Goal: Task Accomplishment & Management: Complete application form

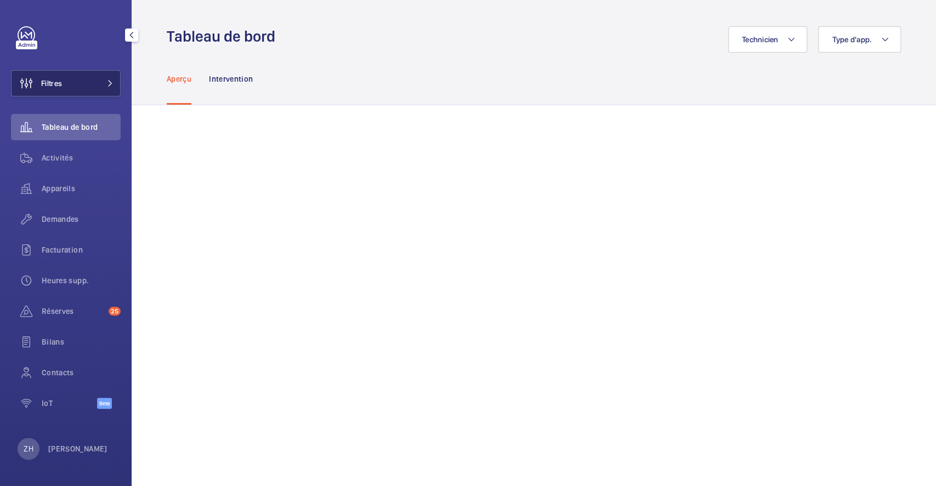
drag, startPoint x: 64, startPoint y: 85, endPoint x: 70, endPoint y: 86, distance: 6.1
click at [65, 85] on button "Filtres" at bounding box center [66, 83] width 110 height 26
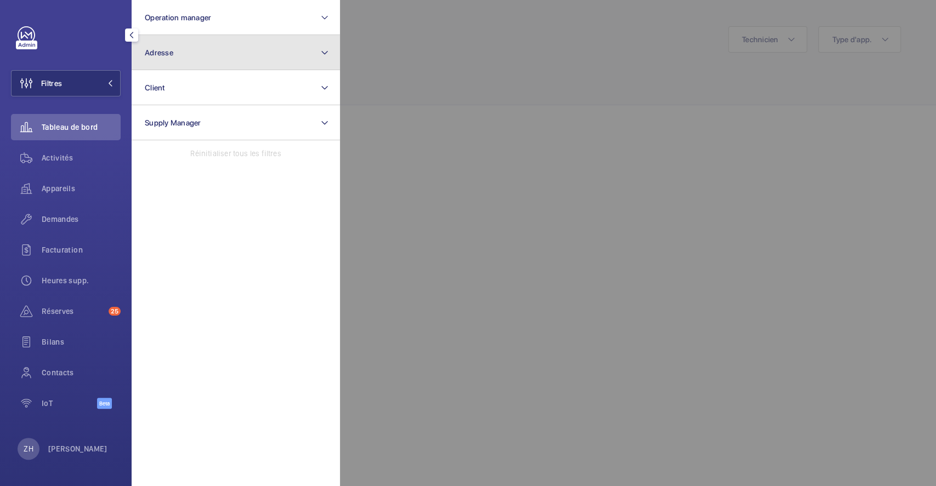
click at [240, 48] on button "Adresse" at bounding box center [236, 52] width 208 height 35
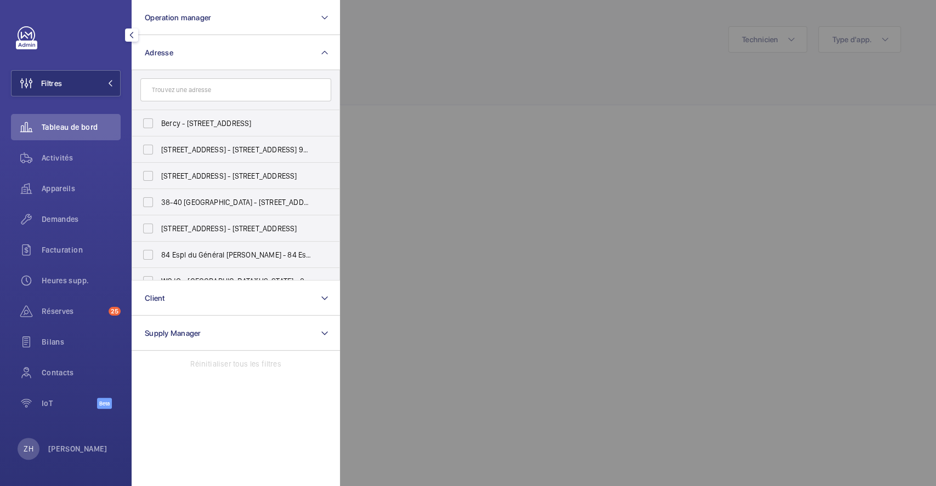
click at [242, 90] on input "text" at bounding box center [235, 89] width 191 height 23
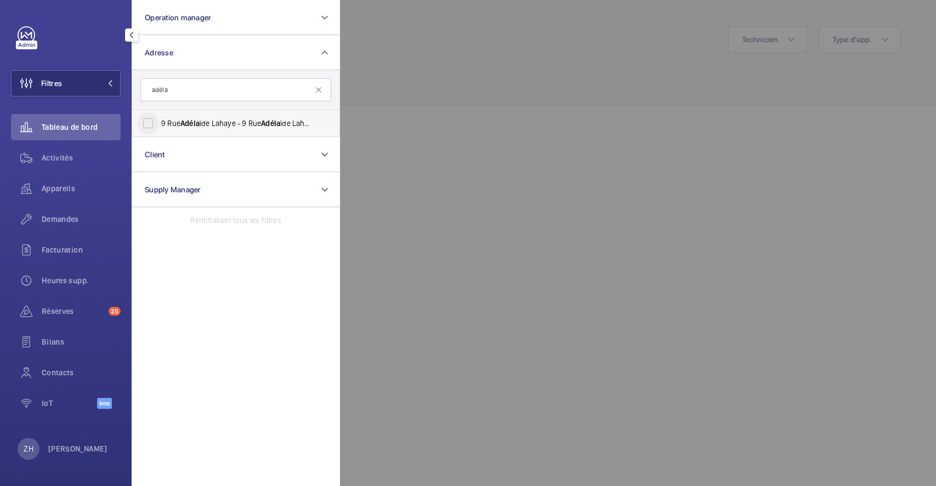
type input "adéla"
drag, startPoint x: 150, startPoint y: 124, endPoint x: 129, endPoint y: 137, distance: 24.2
click at [150, 123] on input "[STREET_ADDRESS] ïde Lahaye - [STREET_ADDRESS]" at bounding box center [148, 123] width 22 height 22
checkbox input "true"
click at [54, 222] on span "Demandes" at bounding box center [81, 219] width 79 height 11
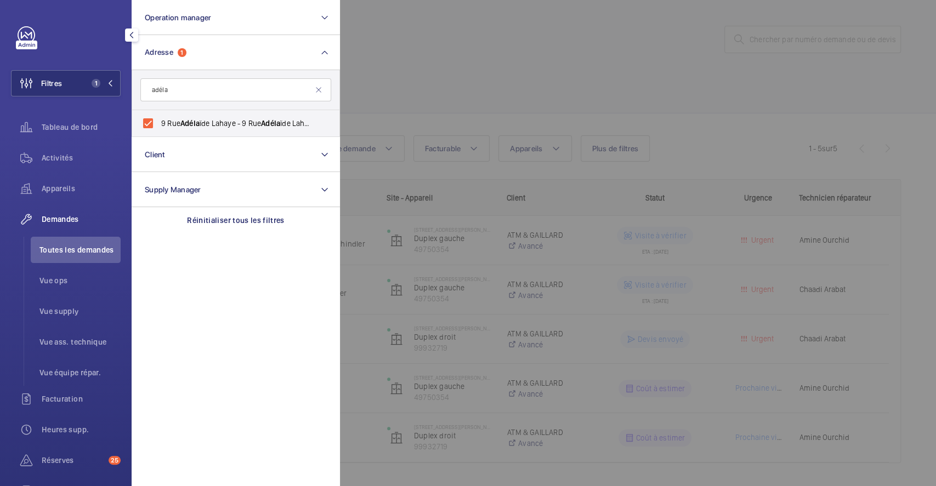
click at [648, 460] on div at bounding box center [808, 243] width 936 height 486
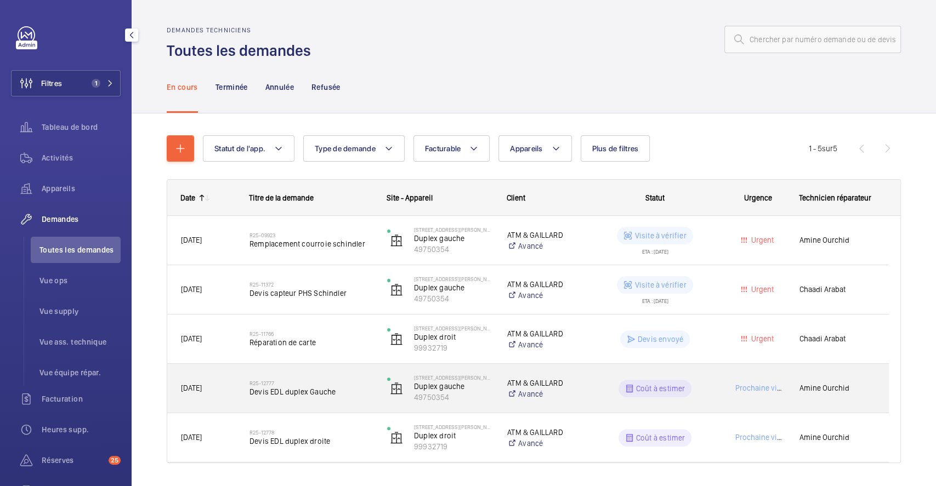
click at [347, 373] on div "R25-12777 Devis EDL duplex Gauche" at bounding box center [311, 389] width 123 height 32
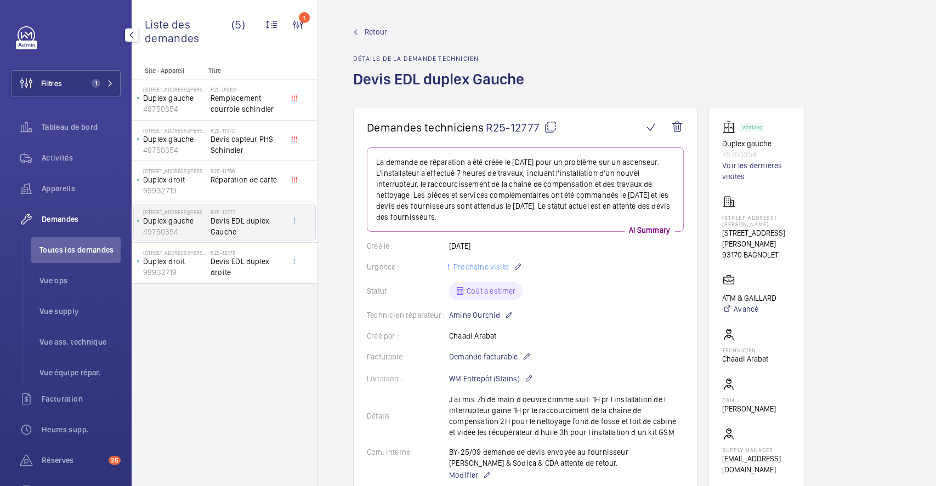
click at [383, 29] on span "Retour" at bounding box center [376, 31] width 22 height 11
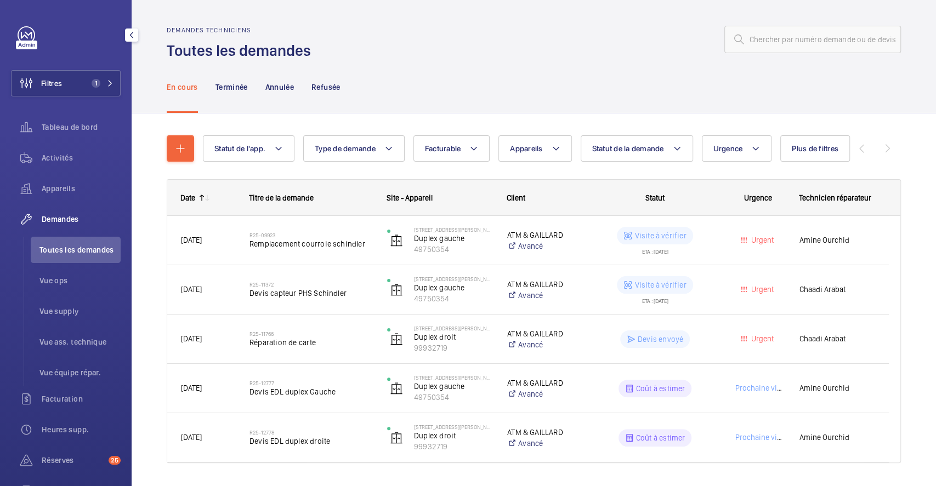
click at [53, 213] on div "Demandes" at bounding box center [66, 219] width 110 height 26
click at [74, 217] on span "Demandes" at bounding box center [81, 219] width 79 height 11
click at [56, 158] on span "Activités" at bounding box center [81, 157] width 79 height 11
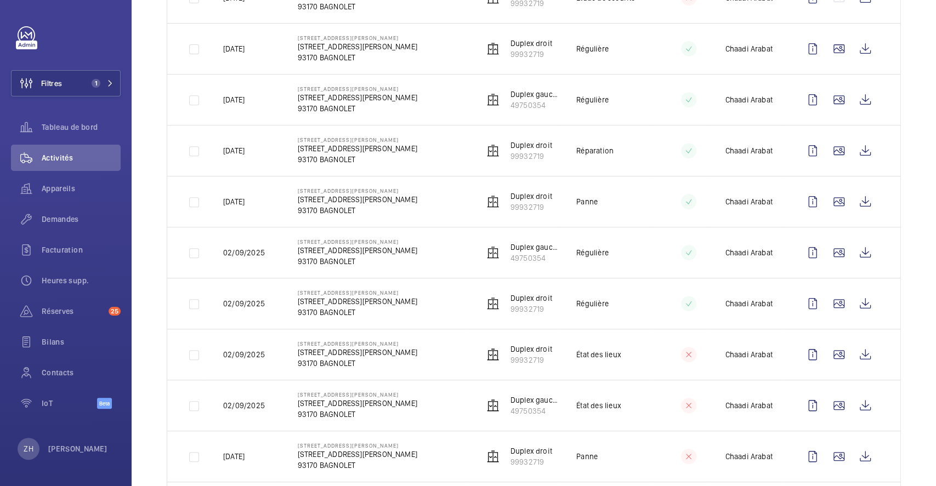
scroll to position [365, 0]
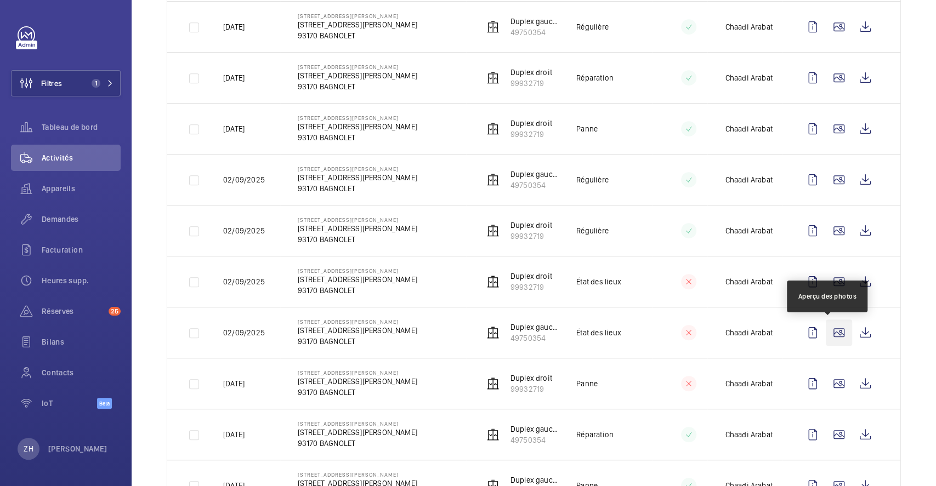
click at [828, 335] on wm-front-icon-button at bounding box center [839, 333] width 26 height 26
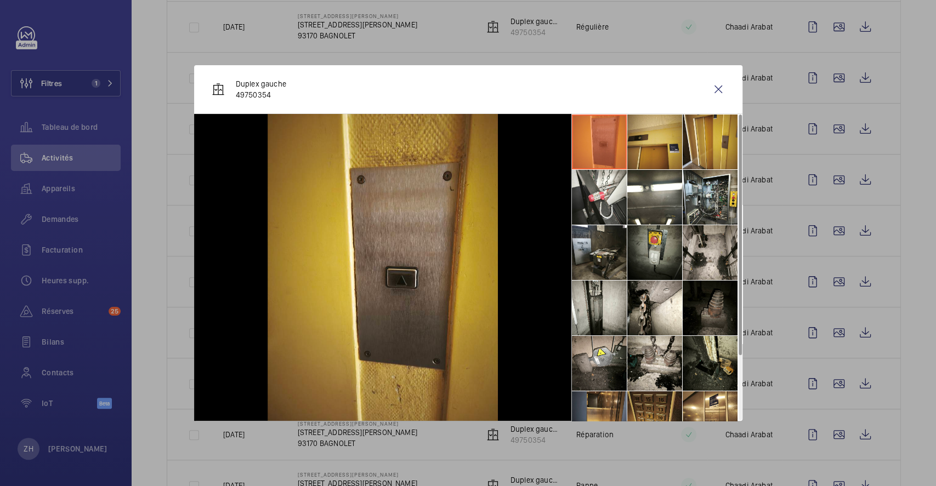
scroll to position [81, 0]
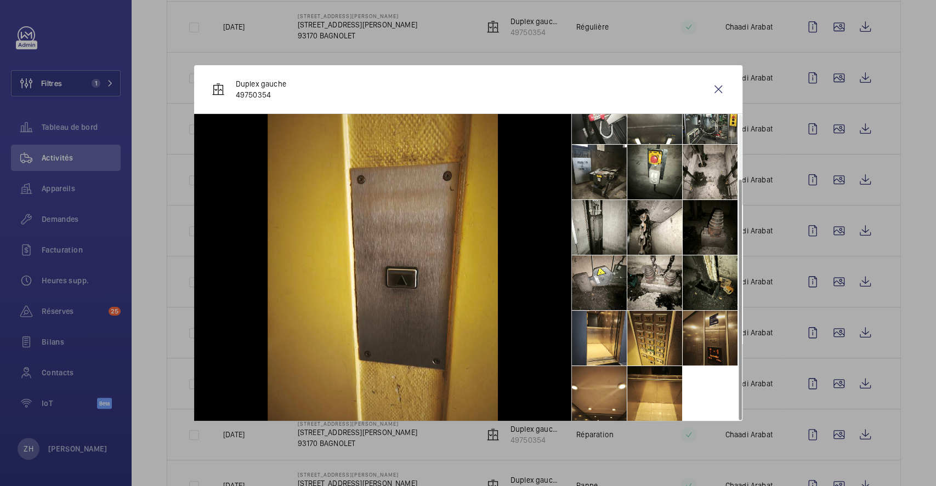
click at [721, 344] on li at bounding box center [710, 338] width 55 height 55
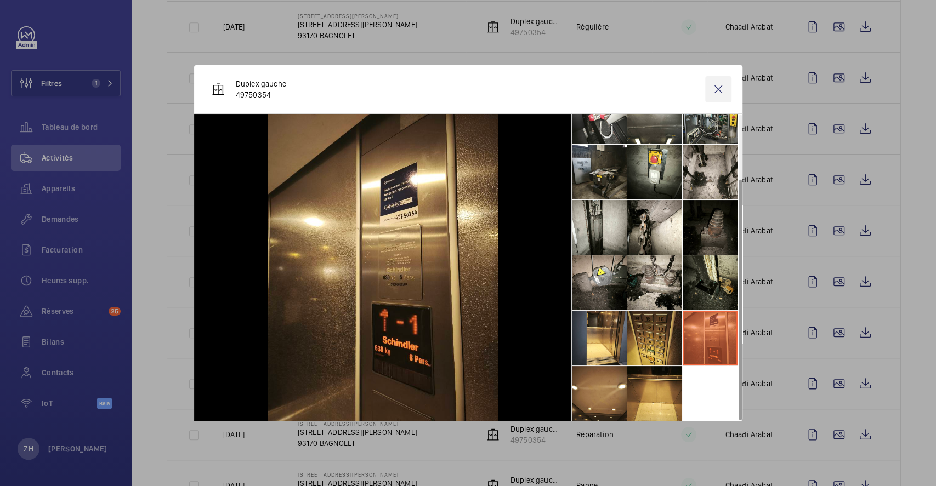
click at [722, 87] on wm-front-icon-button at bounding box center [718, 89] width 26 height 26
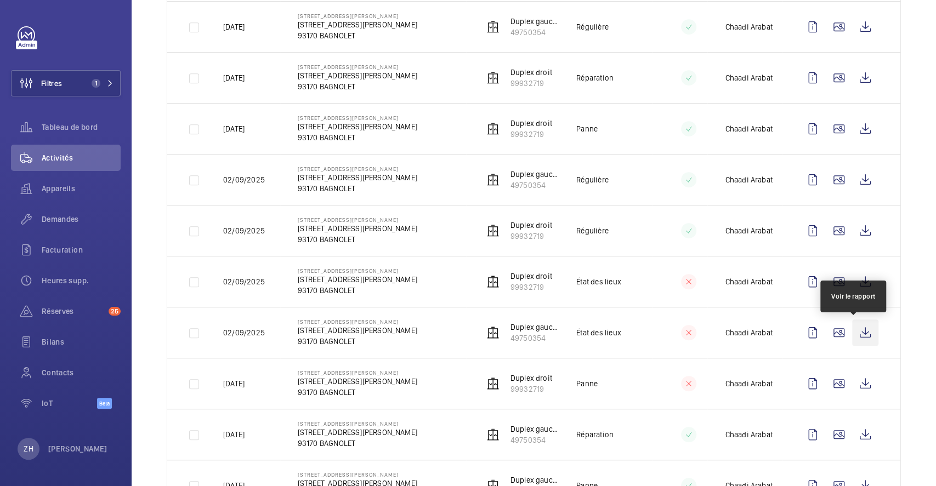
click at [852, 334] on wm-front-icon-button at bounding box center [865, 333] width 26 height 26
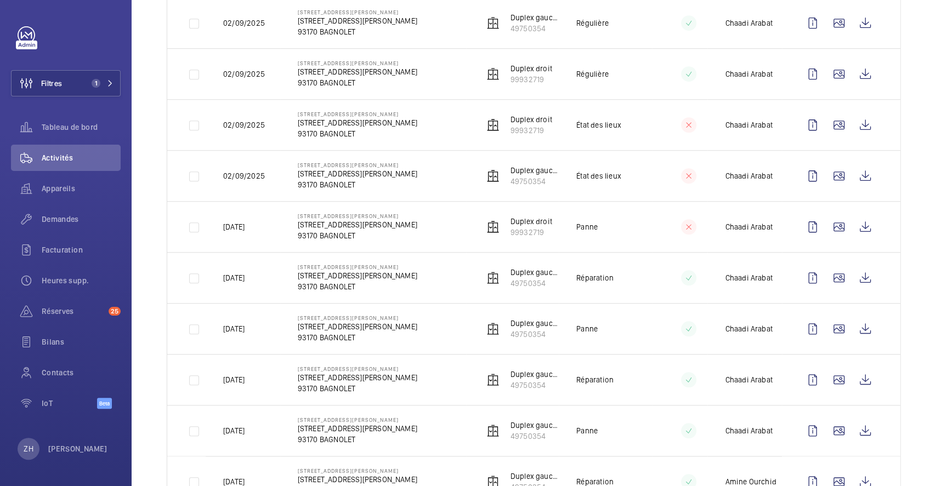
scroll to position [500, 0]
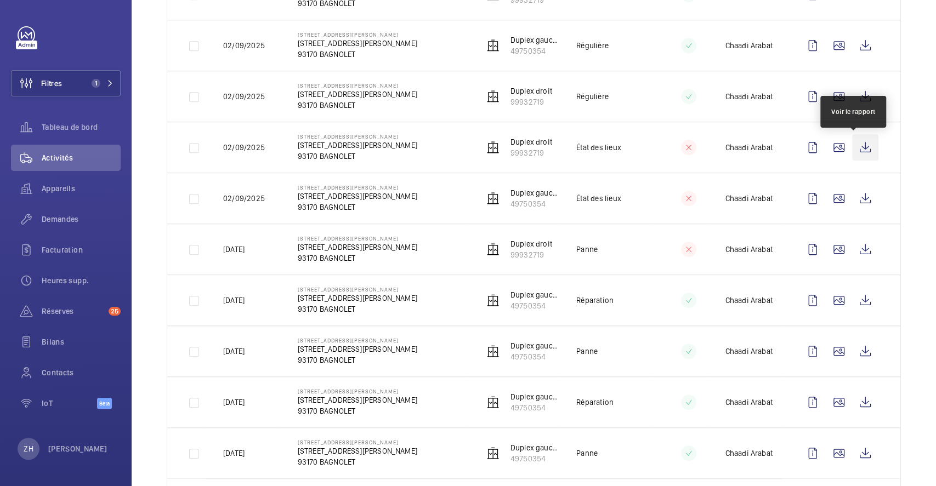
click at [852, 145] on wm-front-icon-button at bounding box center [865, 147] width 26 height 26
click at [70, 186] on span "Appareils" at bounding box center [81, 188] width 79 height 11
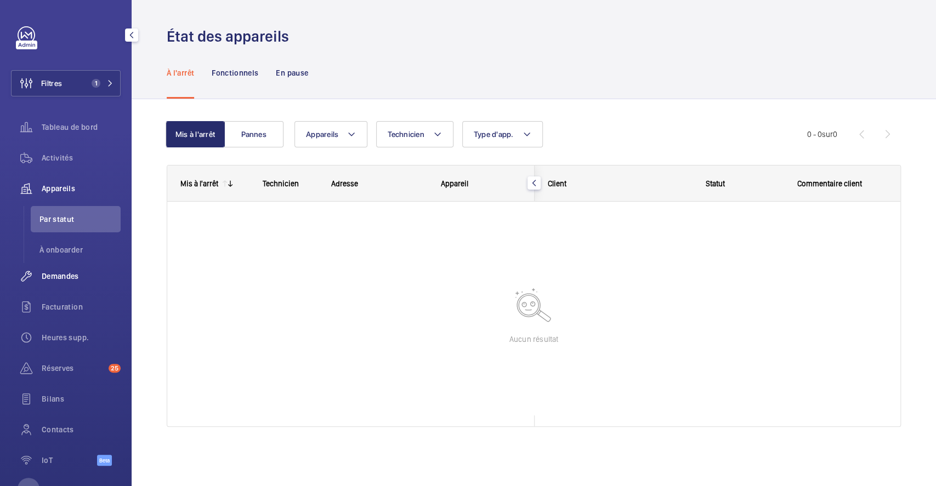
click at [64, 275] on span "Demandes" at bounding box center [81, 276] width 79 height 11
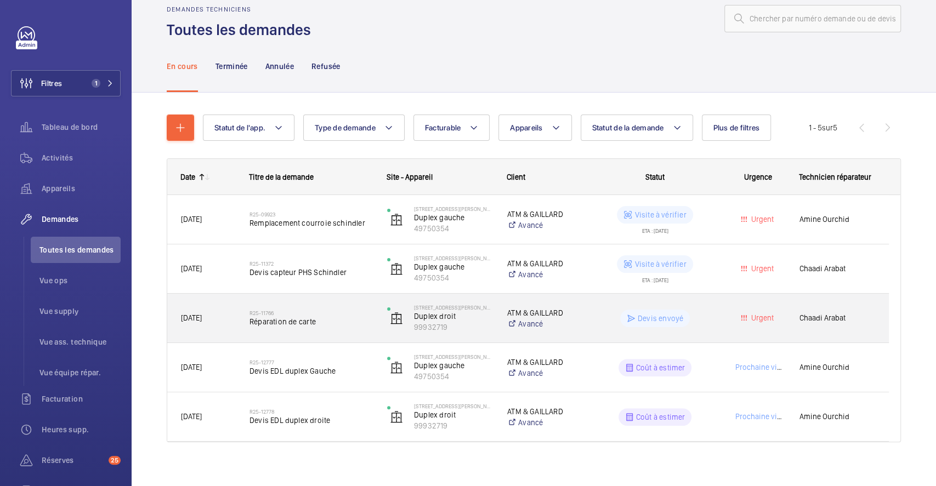
scroll to position [30, 0]
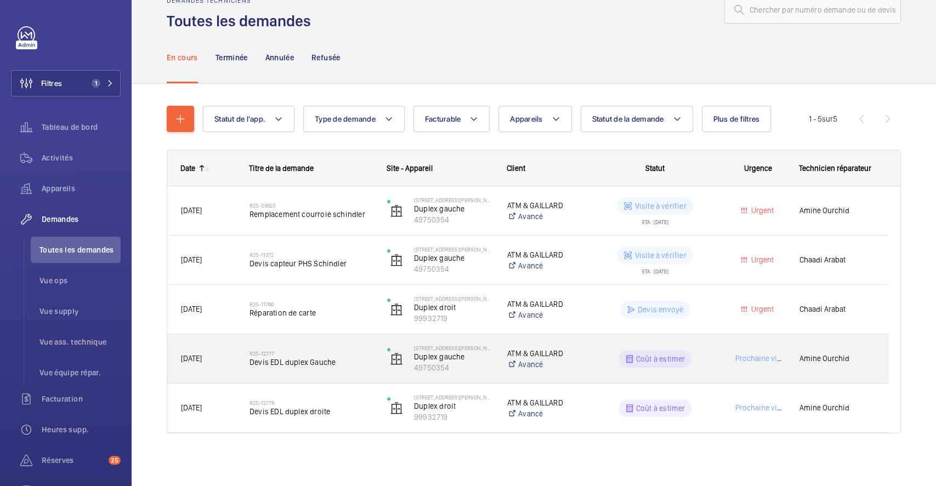
click at [595, 354] on wm-front-pills-cell "Coût à estimer" at bounding box center [654, 359] width 123 height 18
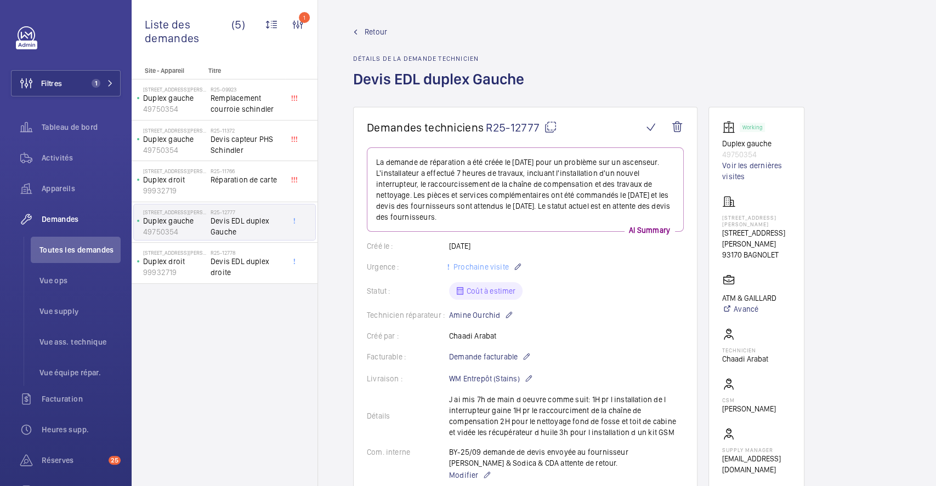
click at [549, 129] on mat-icon at bounding box center [550, 127] width 13 height 13
click at [70, 77] on button "Filtres 1" at bounding box center [66, 83] width 110 height 26
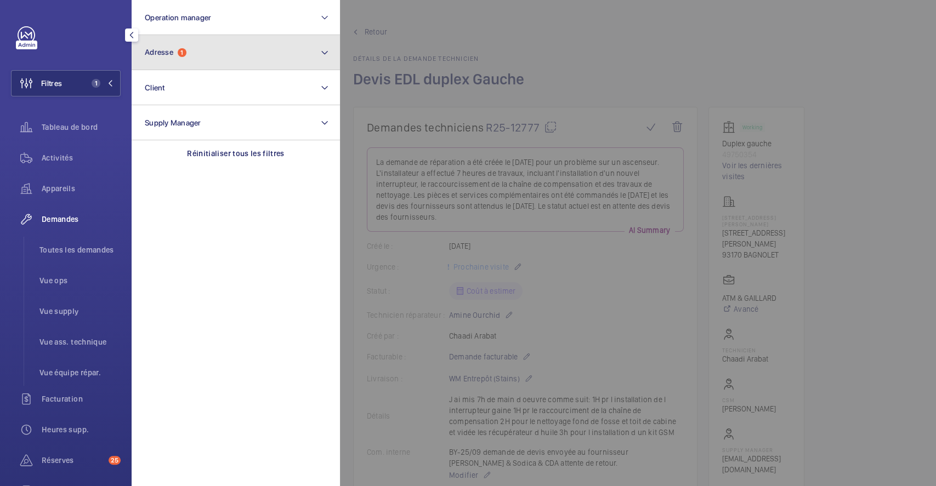
click at [253, 56] on button "Adresse 1" at bounding box center [236, 52] width 208 height 35
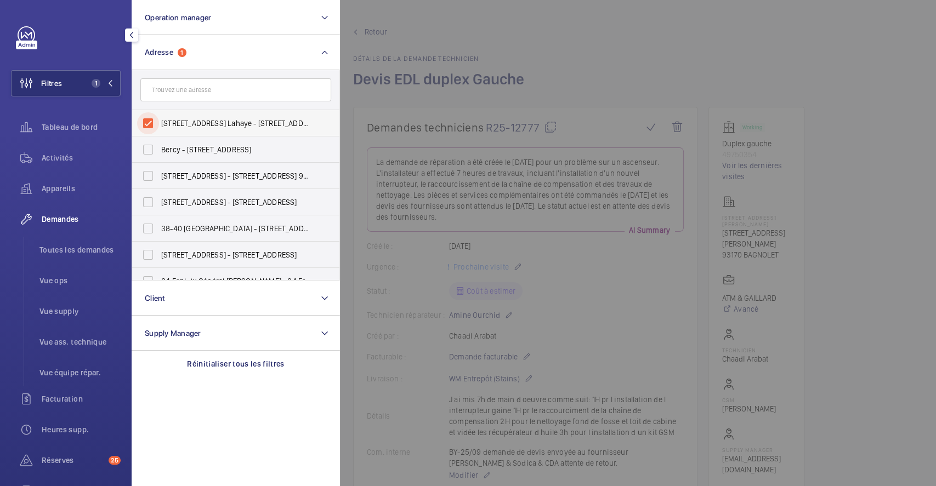
click at [146, 125] on input "[STREET_ADDRESS] Lahaye - [STREET_ADDRESS][PERSON_NAME]" at bounding box center [148, 123] width 22 height 22
checkbox input "false"
click at [589, 77] on div at bounding box center [808, 243] width 936 height 486
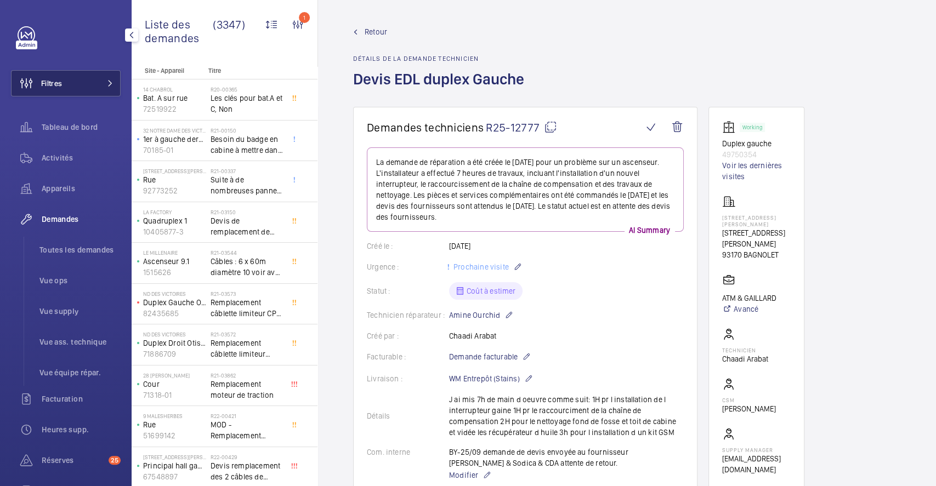
click at [87, 83] on button "Filtres" at bounding box center [66, 83] width 110 height 26
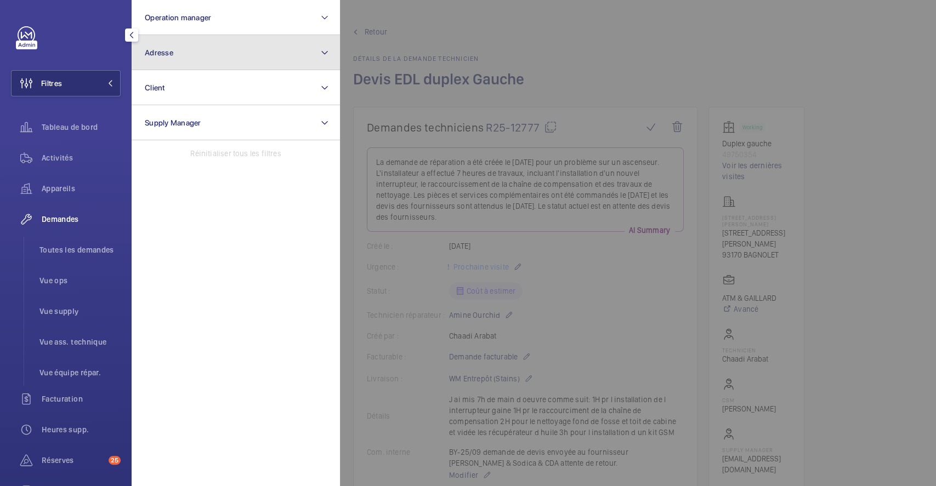
click at [237, 55] on button "Adresse" at bounding box center [236, 52] width 208 height 35
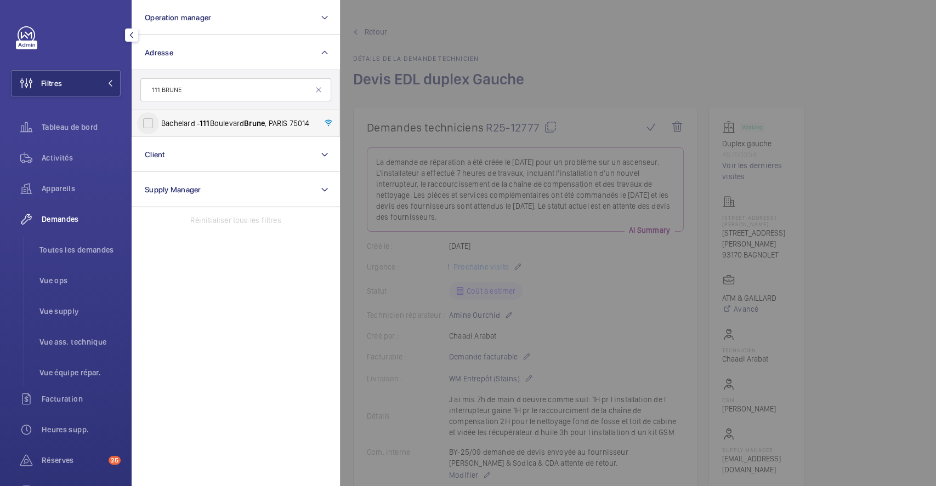
type input "111 BRUNE"
click at [144, 121] on input "Bachelard - [STREET_ADDRESS]" at bounding box center [148, 123] width 22 height 22
checkbox input "true"
click at [654, 87] on div at bounding box center [808, 243] width 936 height 486
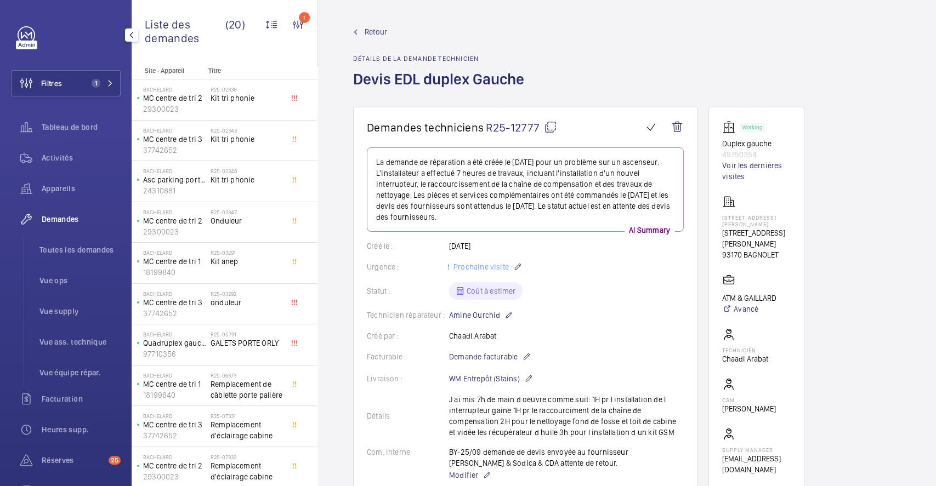
click at [57, 218] on span "Demandes" at bounding box center [81, 219] width 79 height 11
click at [60, 250] on span "Toutes les demandes" at bounding box center [79, 250] width 81 height 11
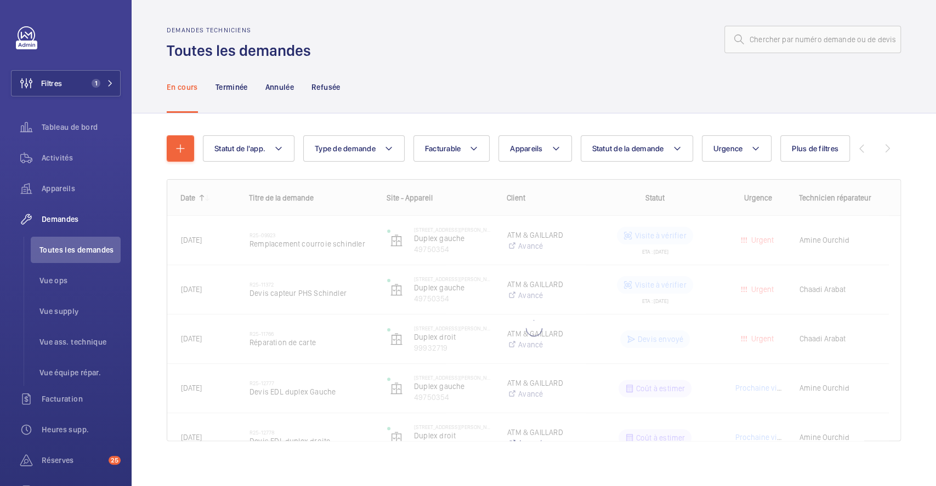
scroll to position [8, 0]
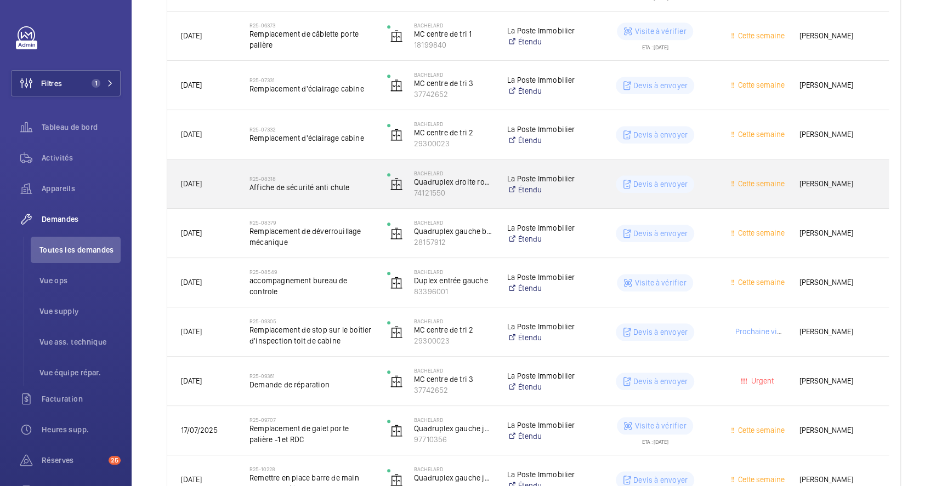
scroll to position [477, 0]
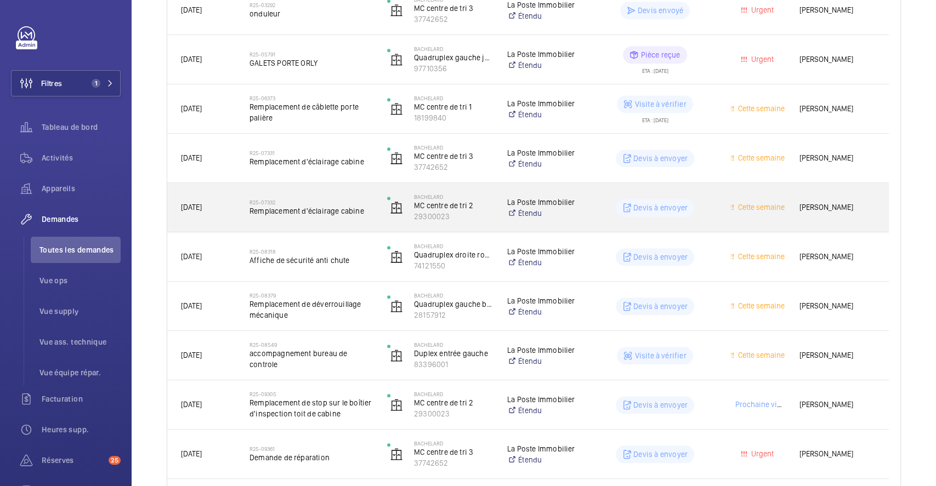
click at [355, 194] on div "R25-07332 Remplacement d'éclairage cabine" at bounding box center [311, 208] width 123 height 32
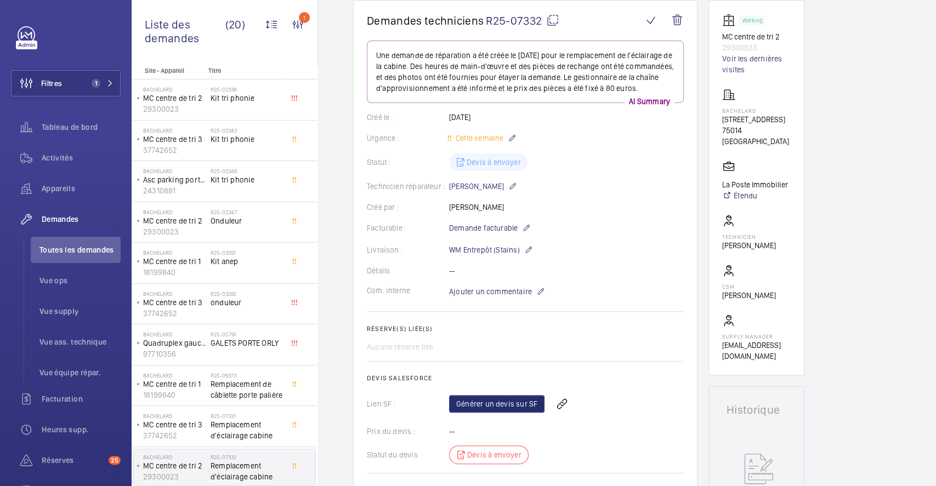
scroll to position [106, 0]
click at [526, 226] on mat-icon at bounding box center [526, 229] width 9 height 13
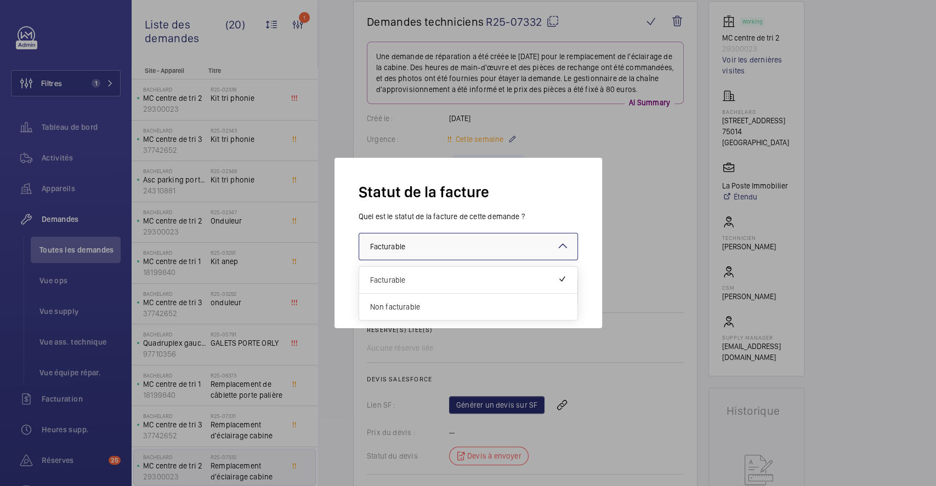
click at [559, 243] on mat-icon at bounding box center [562, 246] width 13 height 13
click at [414, 308] on span "Non facturable" at bounding box center [468, 307] width 196 height 11
click at [552, 291] on button "Valider" at bounding box center [556, 291] width 46 height 26
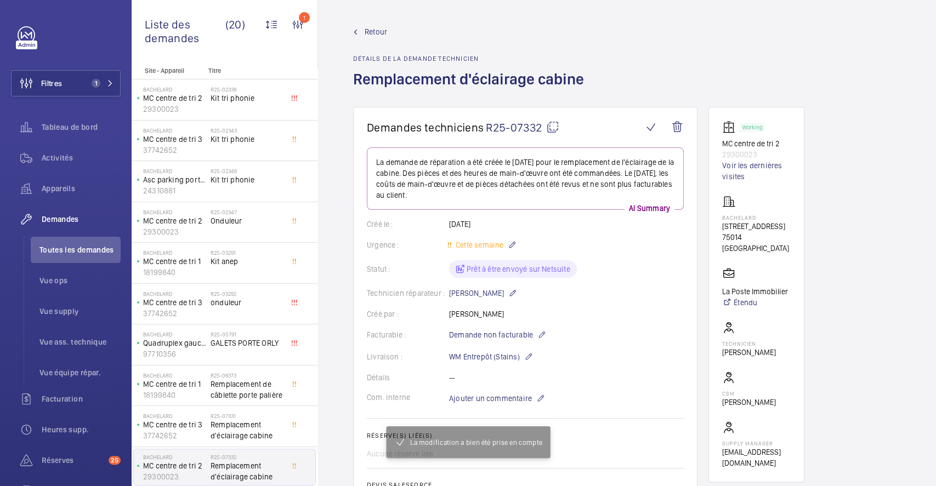
click at [553, 126] on mat-icon at bounding box center [552, 127] width 13 height 13
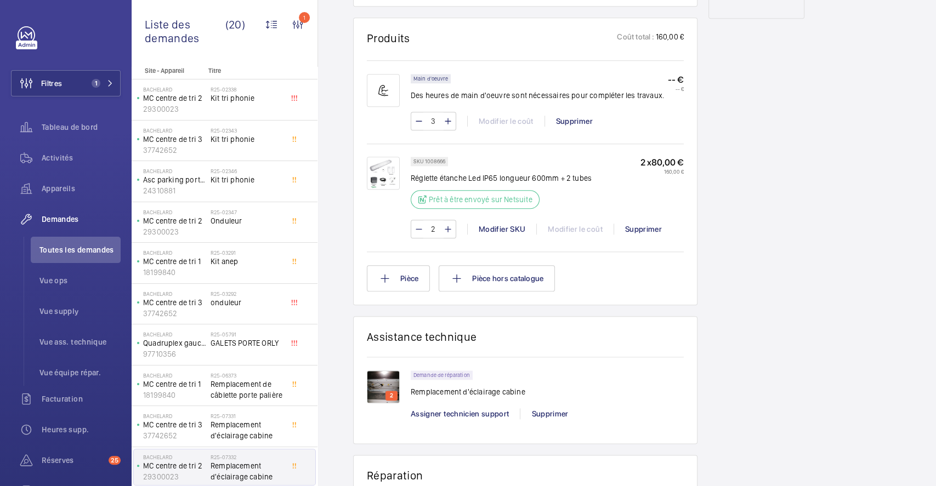
scroll to position [658, 0]
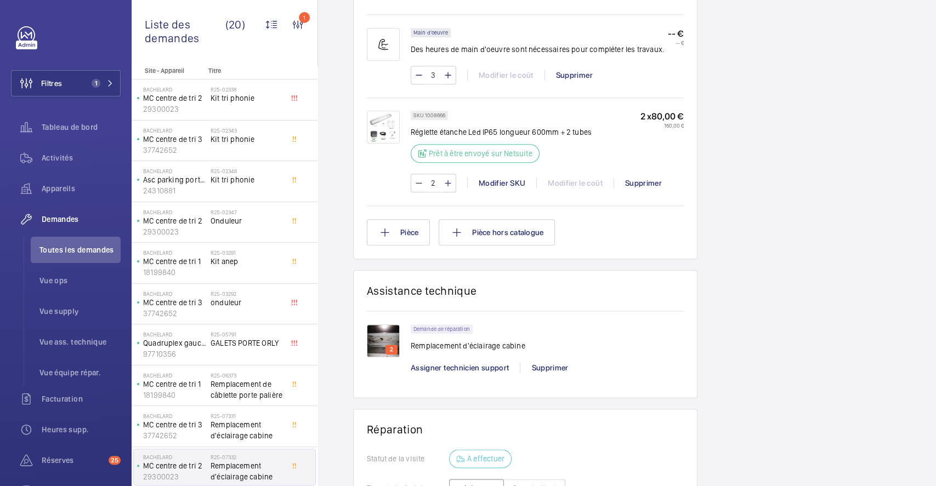
click at [387, 328] on img at bounding box center [383, 341] width 33 height 33
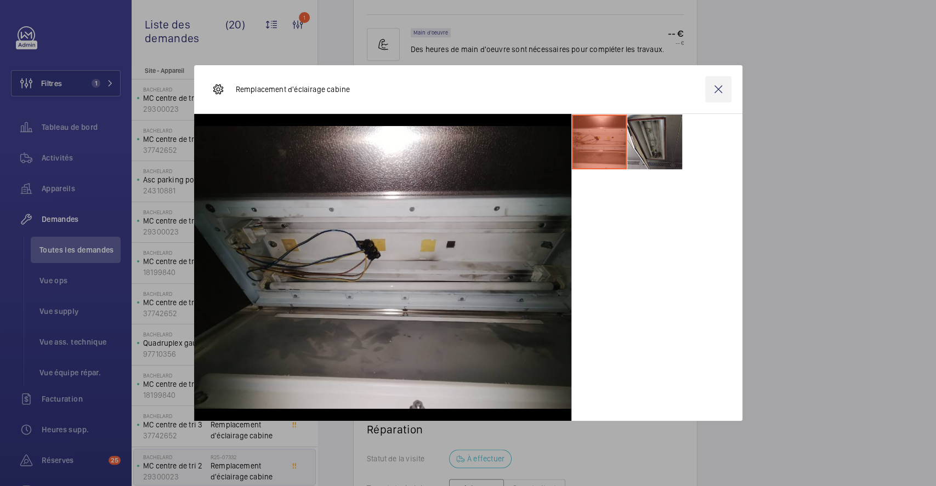
click at [718, 92] on wm-front-icon-button at bounding box center [718, 89] width 26 height 26
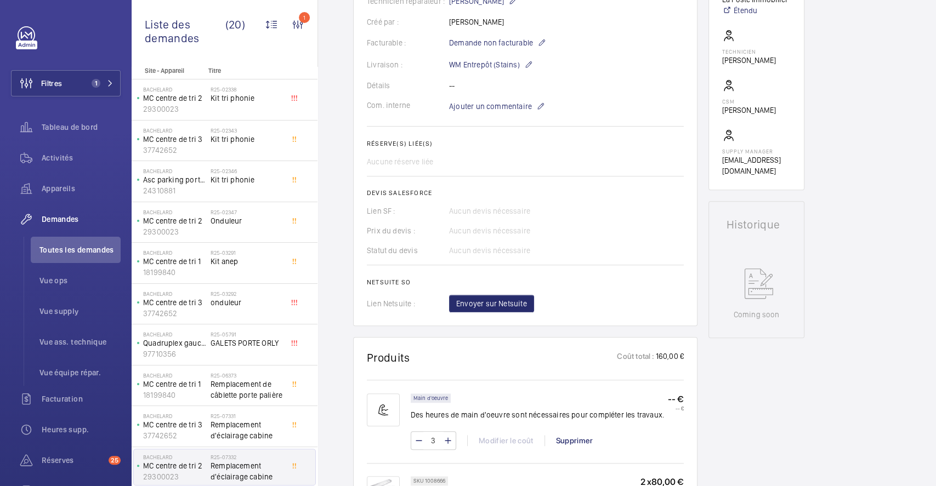
scroll to position [0, 0]
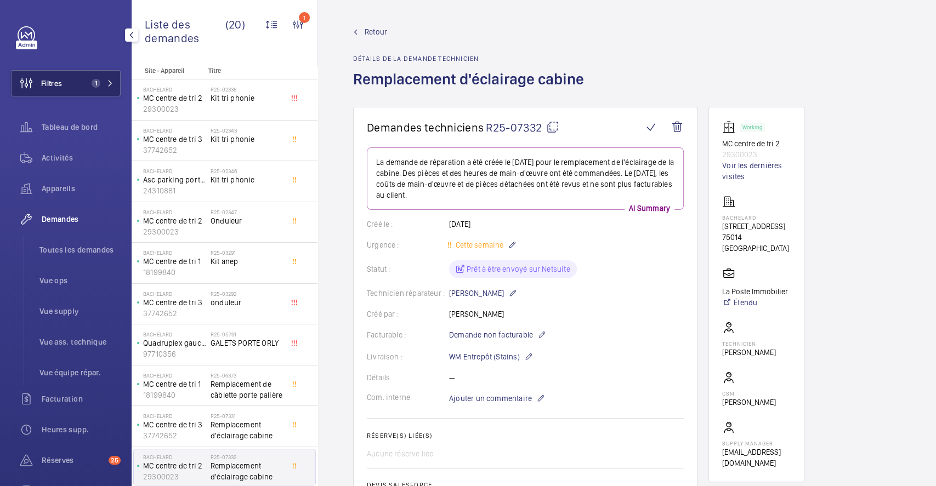
click at [66, 86] on button "Filtres 1" at bounding box center [66, 83] width 110 height 26
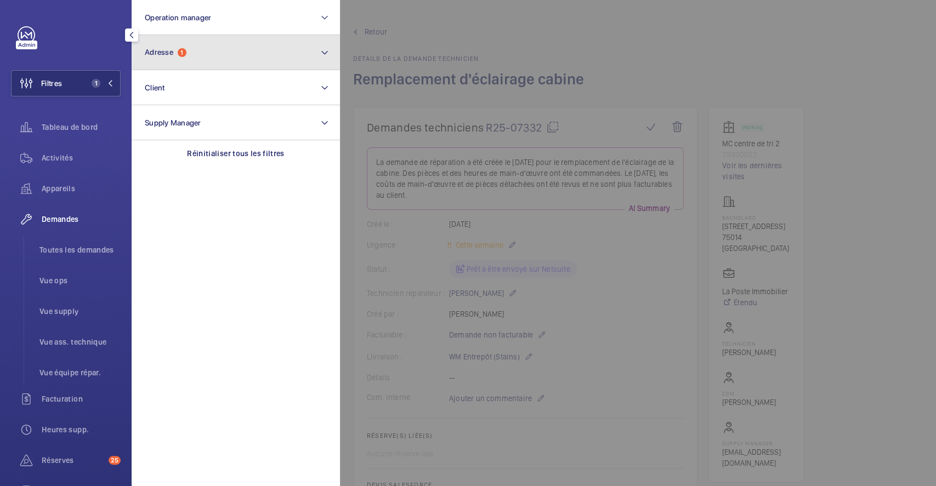
click at [326, 50] on mat-icon at bounding box center [324, 52] width 9 height 13
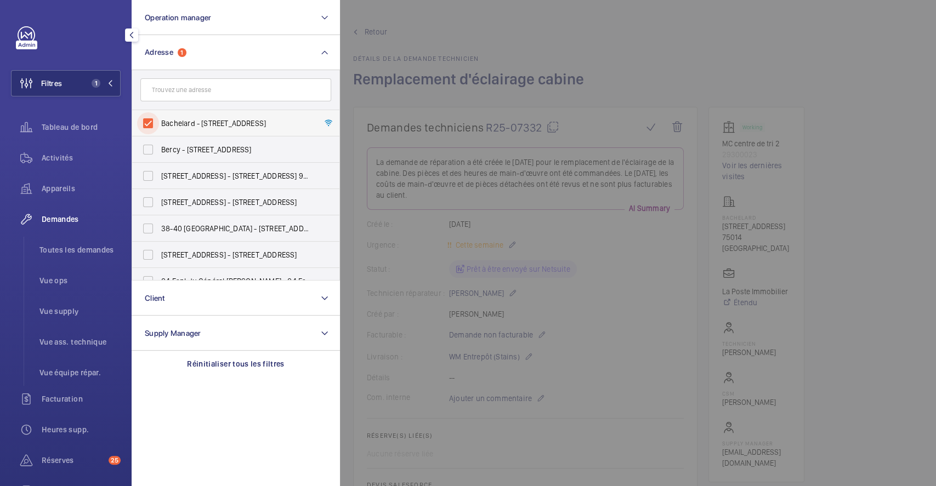
click at [148, 122] on input "Bachelard - [STREET_ADDRESS]" at bounding box center [148, 123] width 22 height 22
checkbox input "false"
click at [634, 57] on div at bounding box center [808, 243] width 936 height 486
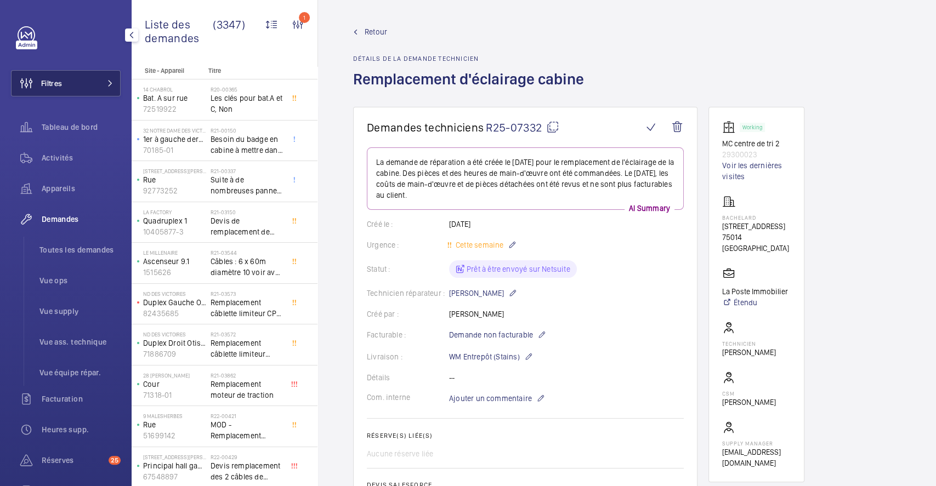
click at [70, 87] on button "Filtres" at bounding box center [66, 83] width 110 height 26
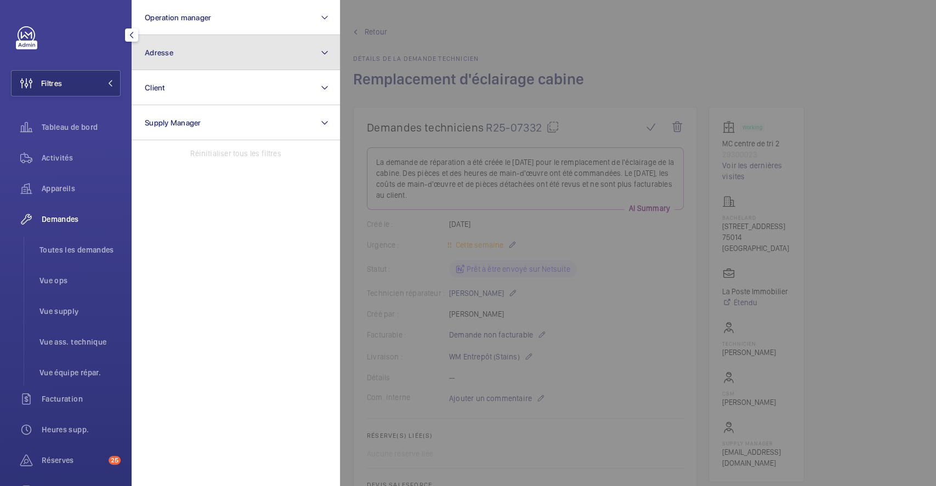
click at [254, 59] on button "Adresse" at bounding box center [236, 52] width 208 height 35
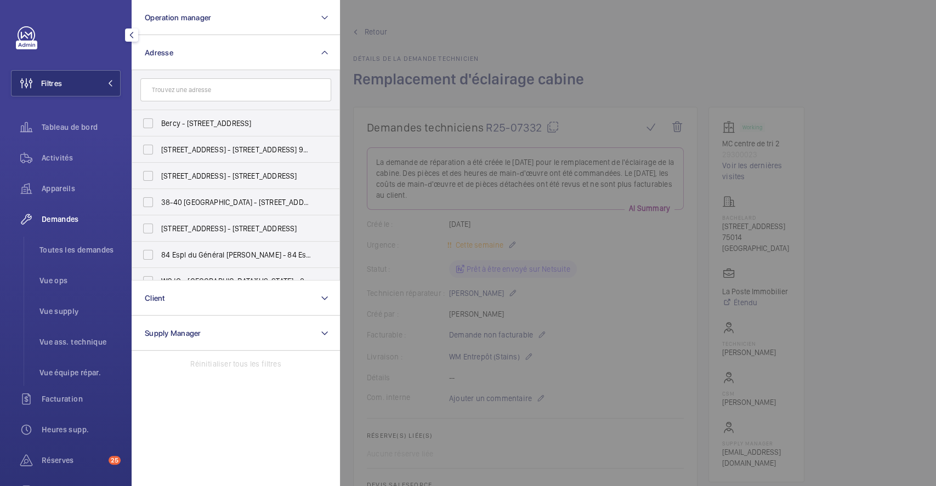
click at [249, 95] on input "text" at bounding box center [235, 89] width 191 height 23
type input "c"
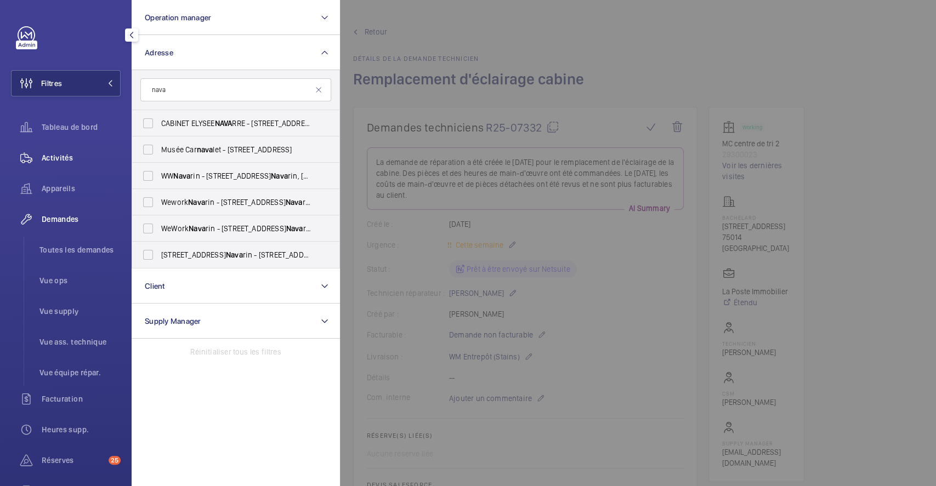
type input "nava"
click at [53, 155] on span "Activités" at bounding box center [81, 157] width 79 height 11
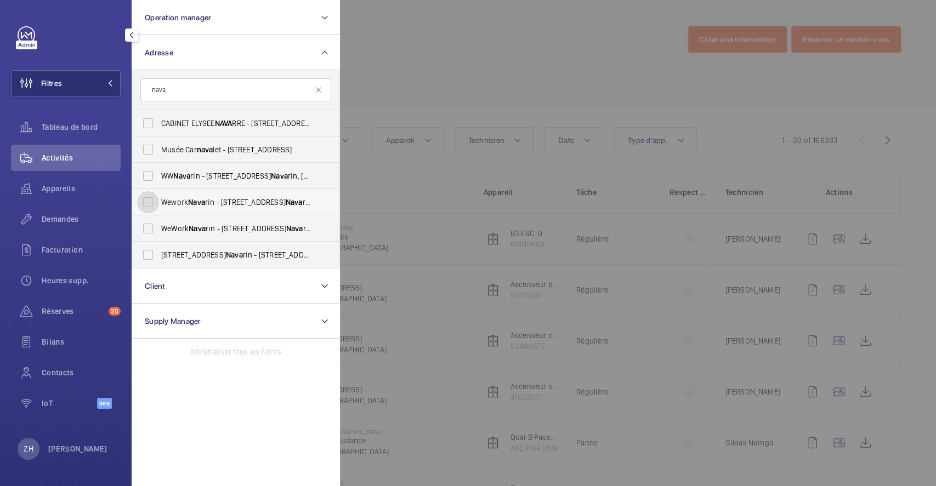
click at [153, 203] on input "Wework Nava rin - [STREET_ADDRESS]" at bounding box center [148, 202] width 22 height 22
checkbox input "true"
click at [458, 87] on div at bounding box center [808, 243] width 936 height 486
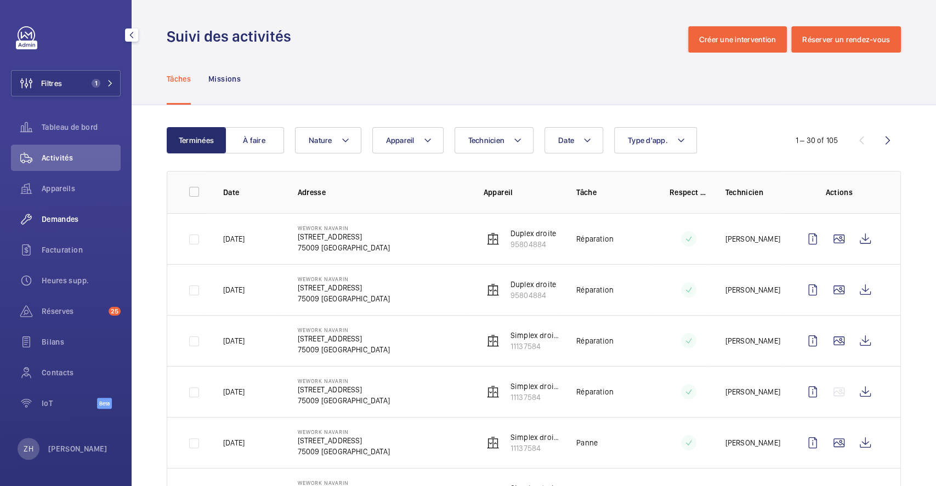
click at [63, 217] on span "Demandes" at bounding box center [81, 219] width 79 height 11
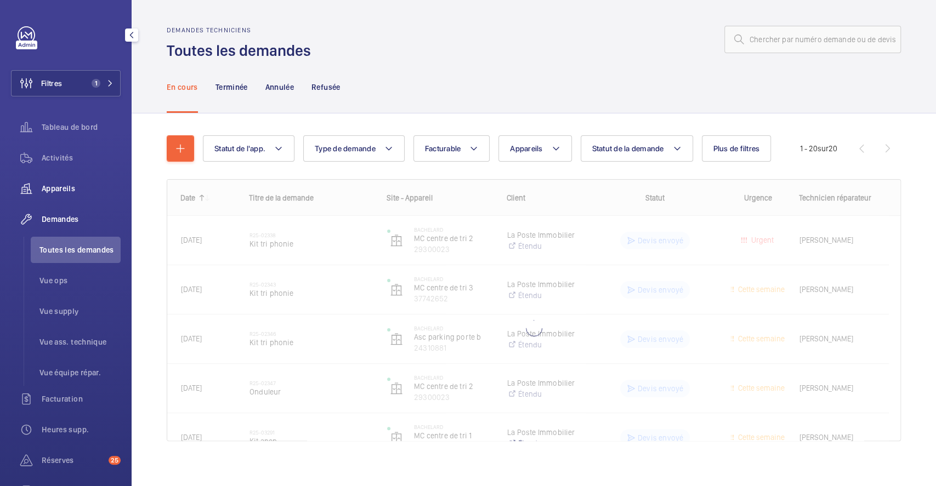
click at [64, 186] on span "Appareils" at bounding box center [81, 188] width 79 height 11
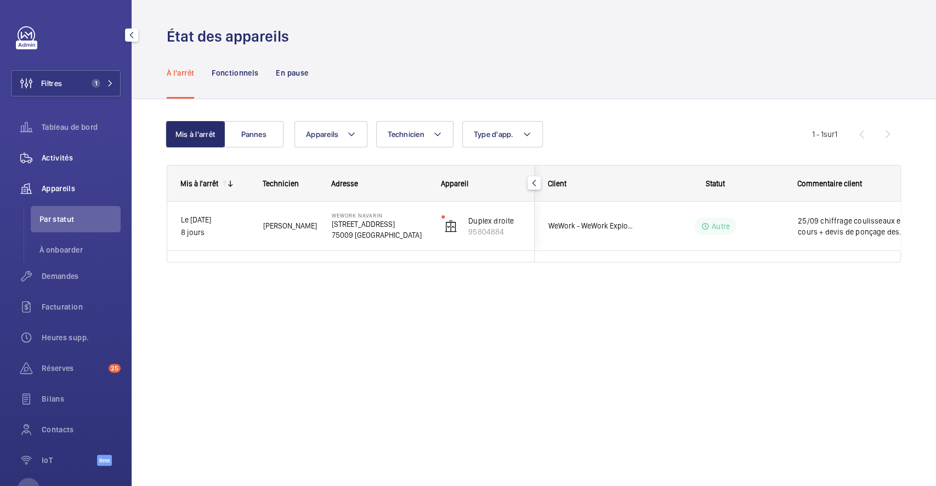
click at [70, 157] on span "Activités" at bounding box center [81, 157] width 79 height 11
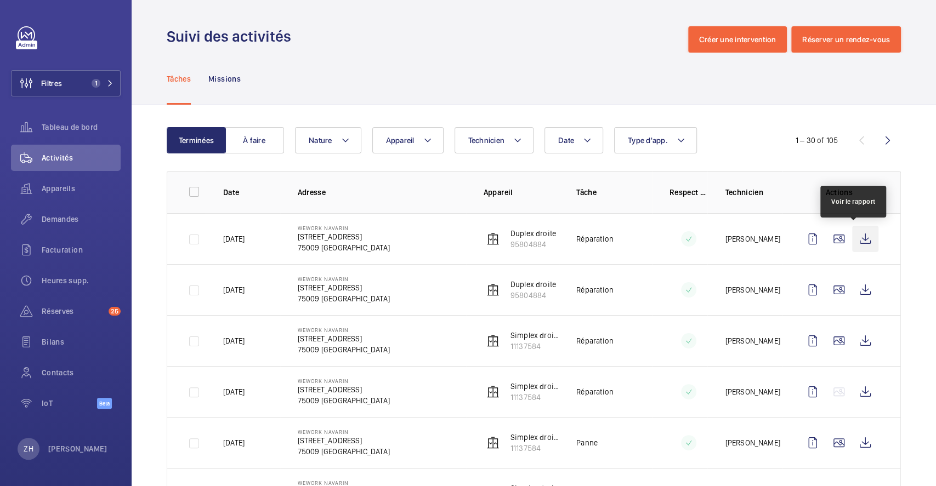
click at [857, 239] on wm-front-icon-button at bounding box center [865, 239] width 26 height 26
drag, startPoint x: 60, startPoint y: 218, endPoint x: 92, endPoint y: 217, distance: 32.4
click at [61, 218] on span "Demandes" at bounding box center [81, 219] width 79 height 11
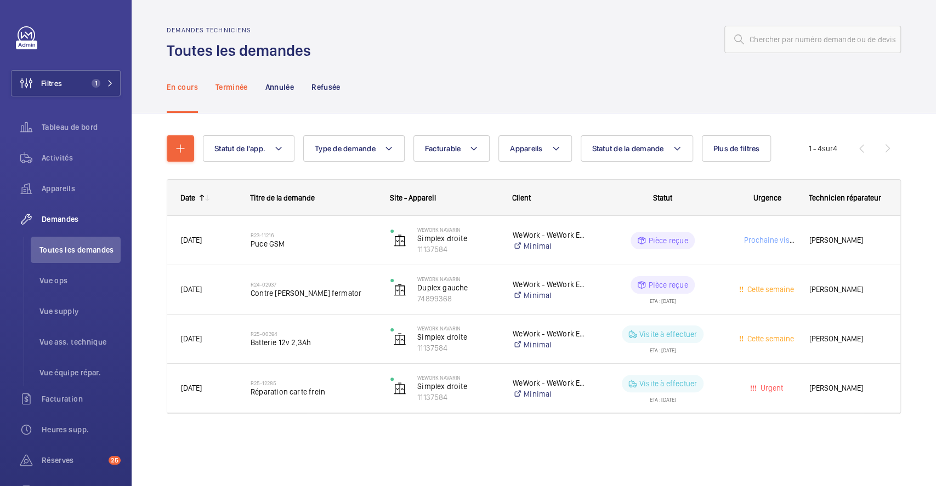
click at [232, 86] on p "Terminée" at bounding box center [232, 87] width 32 height 11
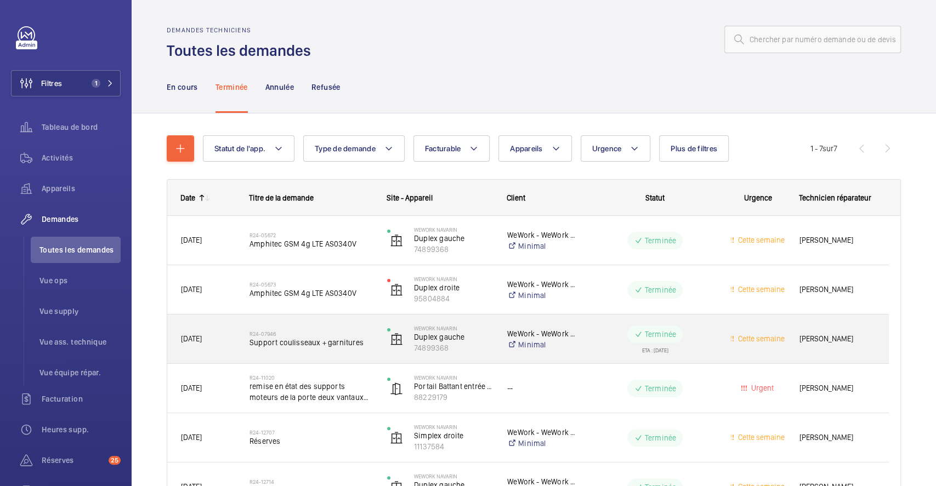
click at [349, 324] on div "R24-07946 Support coulisseaux + garnitures" at bounding box center [311, 340] width 123 height 32
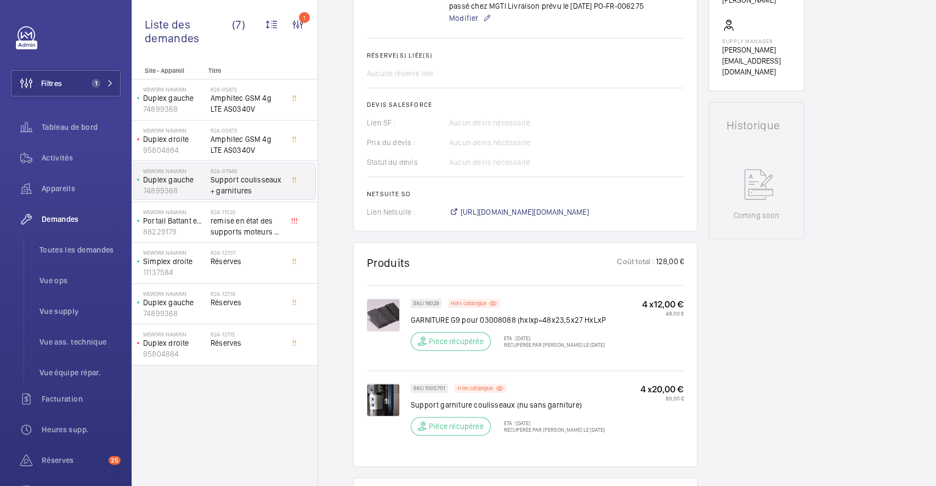
scroll to position [439, 0]
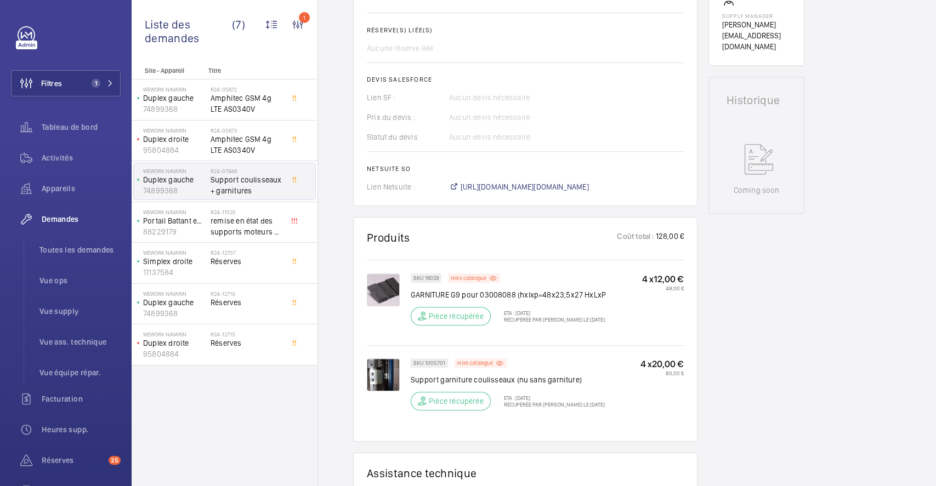
click at [432, 280] on p "SKU 16029" at bounding box center [426, 278] width 25 height 4
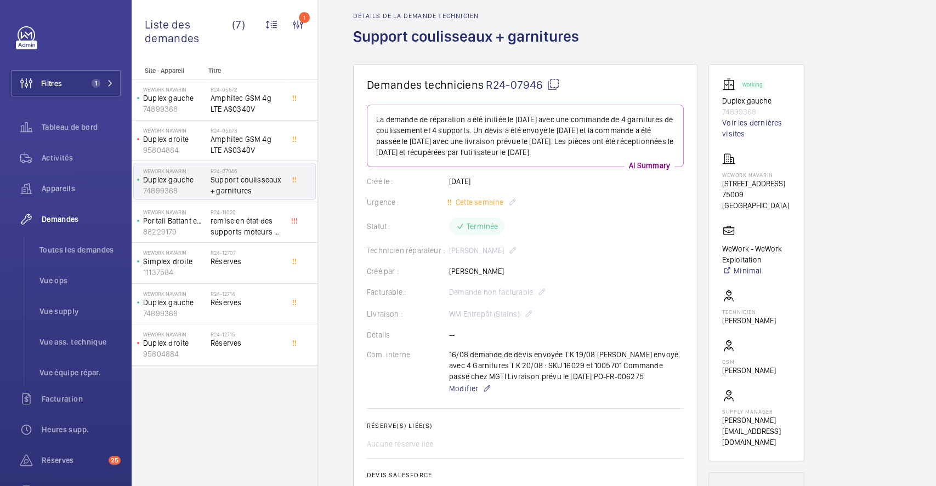
scroll to position [0, 0]
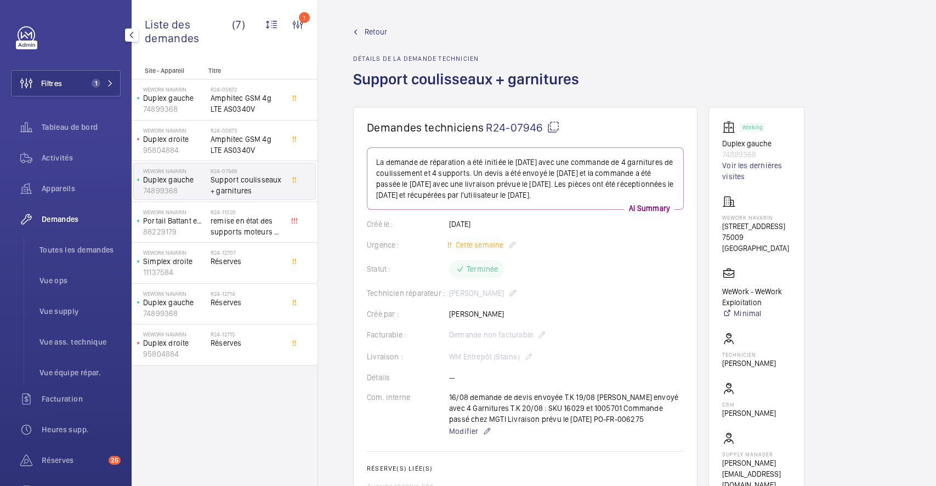
click at [70, 219] on span "Demandes" at bounding box center [81, 219] width 79 height 11
drag, startPoint x: 68, startPoint y: 220, endPoint x: 131, endPoint y: 199, distance: 66.8
click at [70, 220] on span "Demandes" at bounding box center [81, 219] width 79 height 11
click at [390, 29] on link "Retour" at bounding box center [469, 31] width 233 height 11
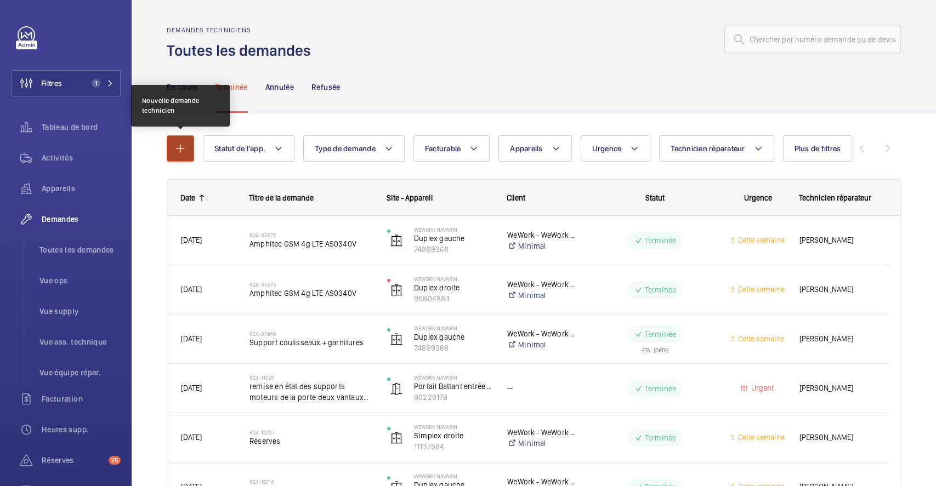
click at [182, 151] on mat-icon "button" at bounding box center [180, 148] width 13 height 13
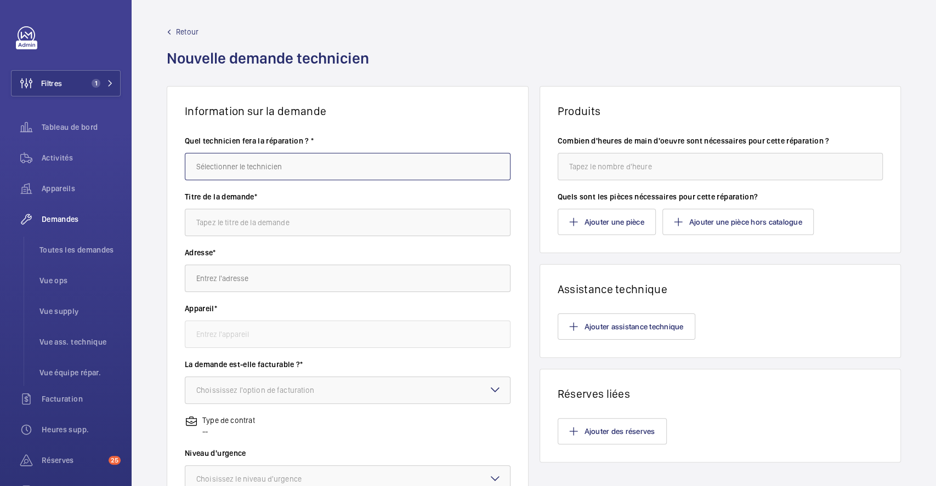
click at [248, 169] on input "text" at bounding box center [348, 166] width 326 height 27
type input "c"
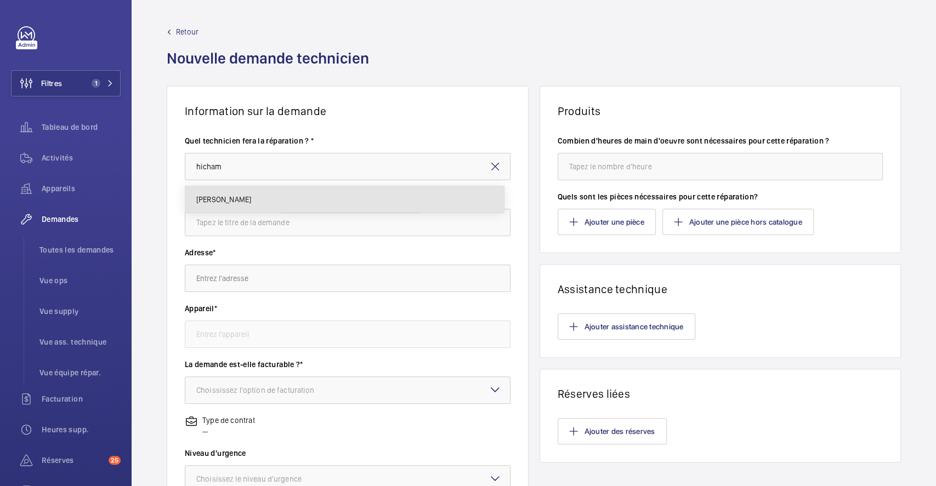
click at [254, 206] on mat-option "[PERSON_NAME]" at bounding box center [344, 199] width 319 height 26
type input "[PERSON_NAME]"
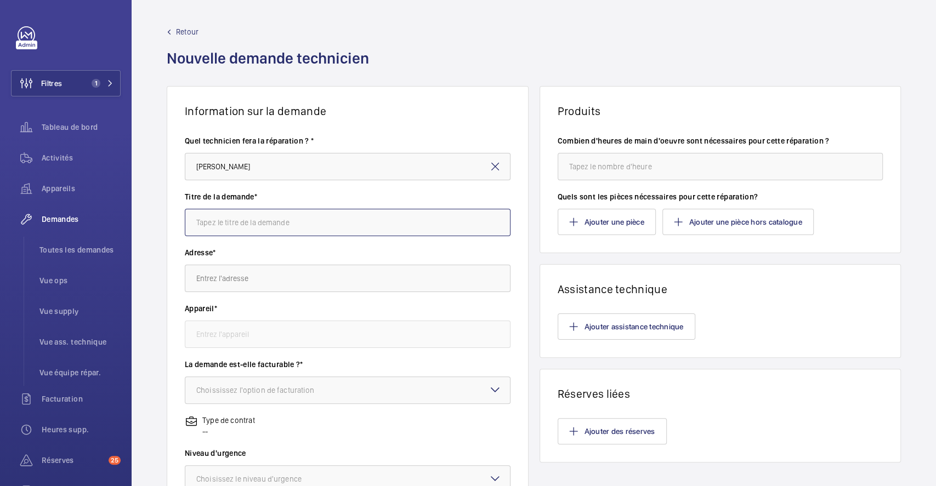
click at [288, 220] on input "text" at bounding box center [348, 222] width 326 height 27
type input "coulisseaux + ressurfaçage des guides"
click at [325, 288] on input "text" at bounding box center [348, 278] width 326 height 27
click at [456, 283] on input "text" at bounding box center [348, 278] width 326 height 27
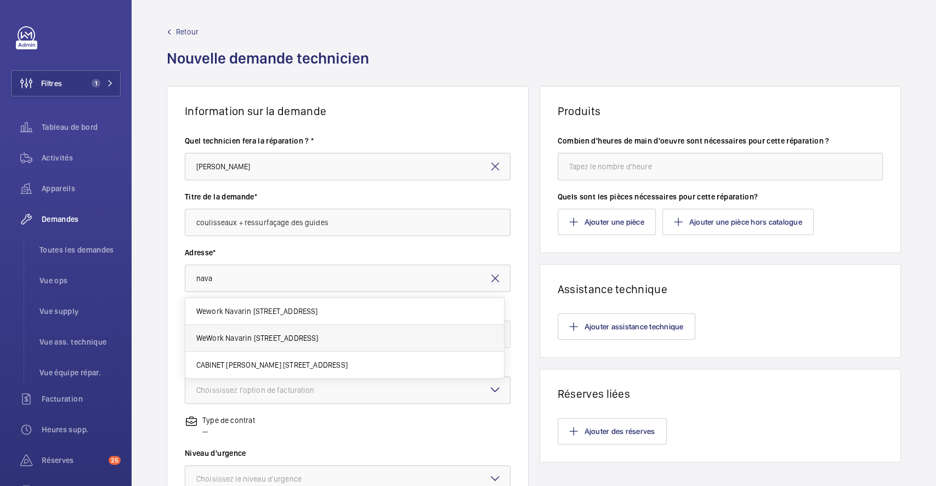
click at [382, 337] on mat-option "WeWork Navarin [STREET_ADDRESS]" at bounding box center [344, 338] width 319 height 27
click at [331, 334] on input "text" at bounding box center [348, 334] width 326 height 27
click at [380, 305] on label "Appareil*" at bounding box center [348, 308] width 326 height 11
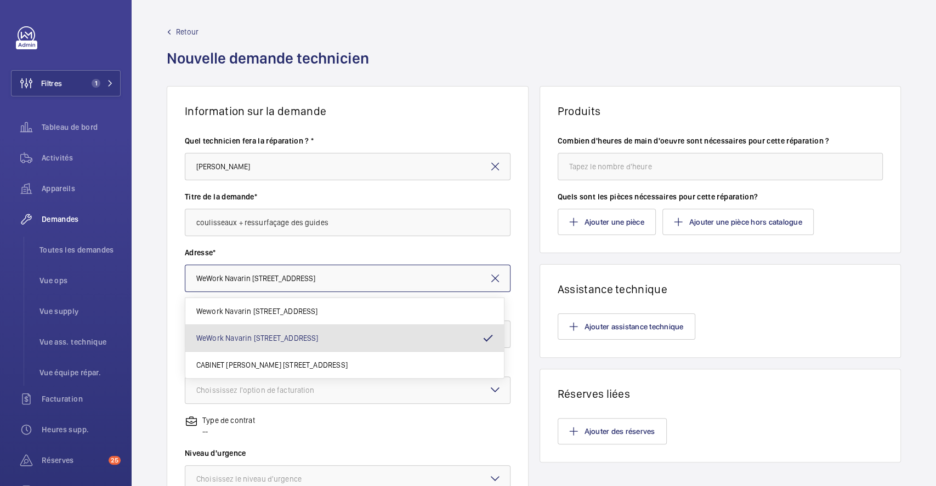
click at [389, 281] on input "WeWork Navarin [STREET_ADDRESS]" at bounding box center [348, 278] width 326 height 27
click at [318, 314] on span "Wework Navarin [STREET_ADDRESS]" at bounding box center [257, 311] width 122 height 11
type input "Wework Navarin [STREET_ADDRESS]"
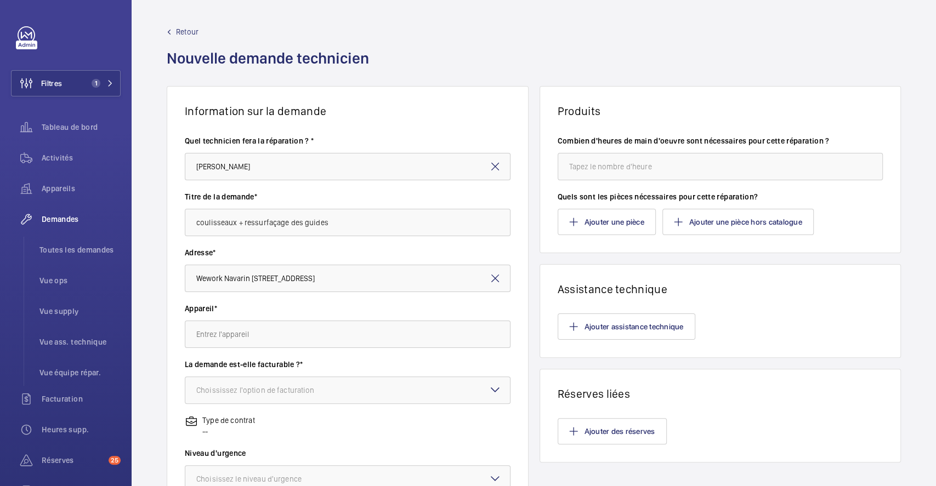
click at [362, 349] on div "Appareil*" at bounding box center [348, 331] width 326 height 56
click at [364, 341] on input "text" at bounding box center [348, 334] width 326 height 27
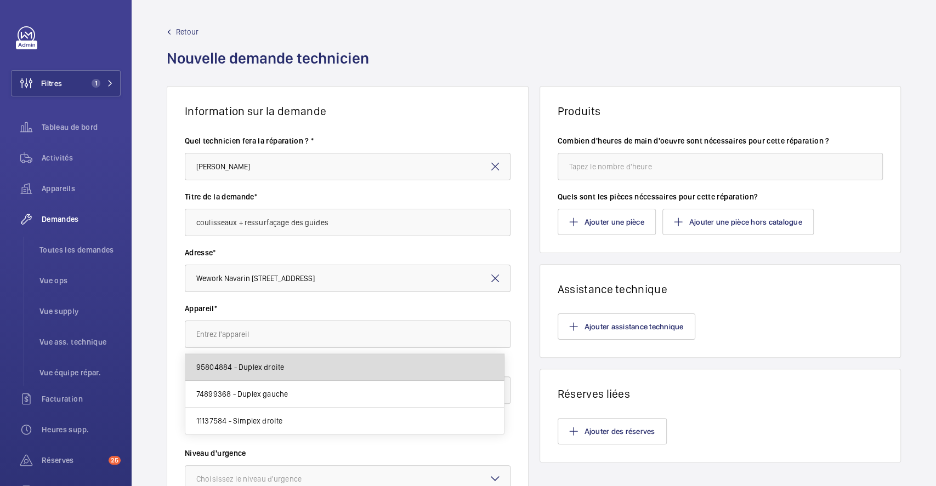
click at [342, 371] on mat-option "95804884 - Duplex droite" at bounding box center [344, 367] width 319 height 27
type input "95804884 - Duplex droite"
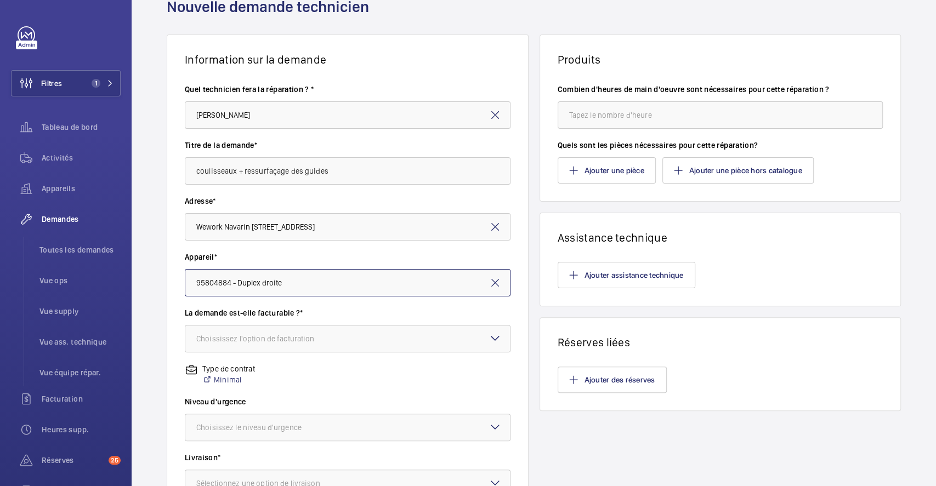
scroll to position [73, 0]
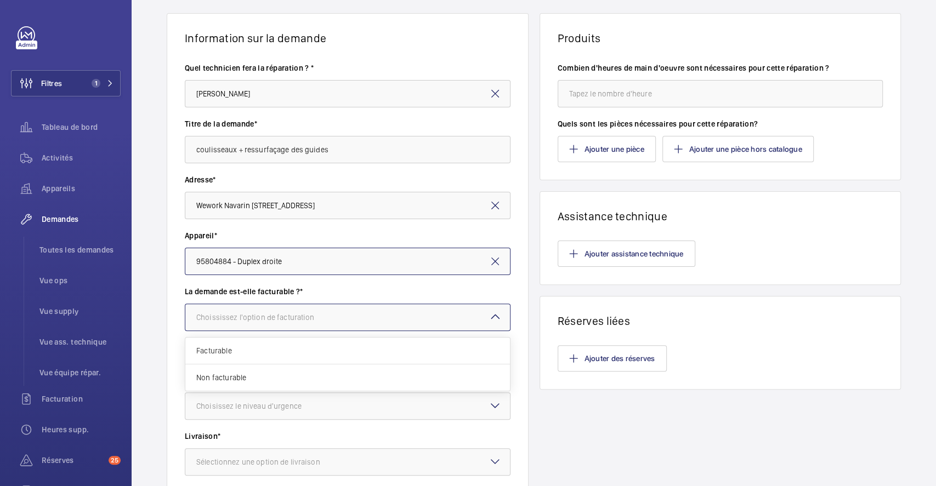
click at [432, 319] on div at bounding box center [347, 317] width 325 height 26
click at [322, 358] on div "Facturable" at bounding box center [347, 351] width 325 height 27
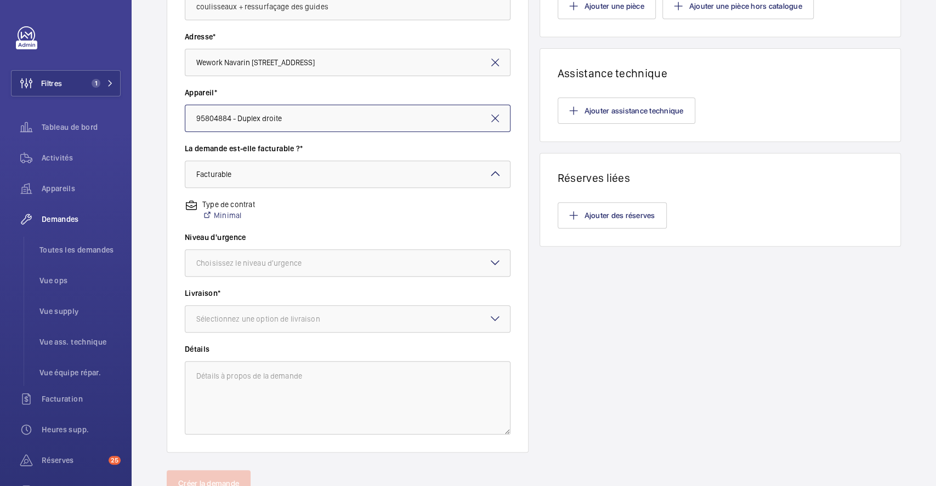
scroll to position [261, 0]
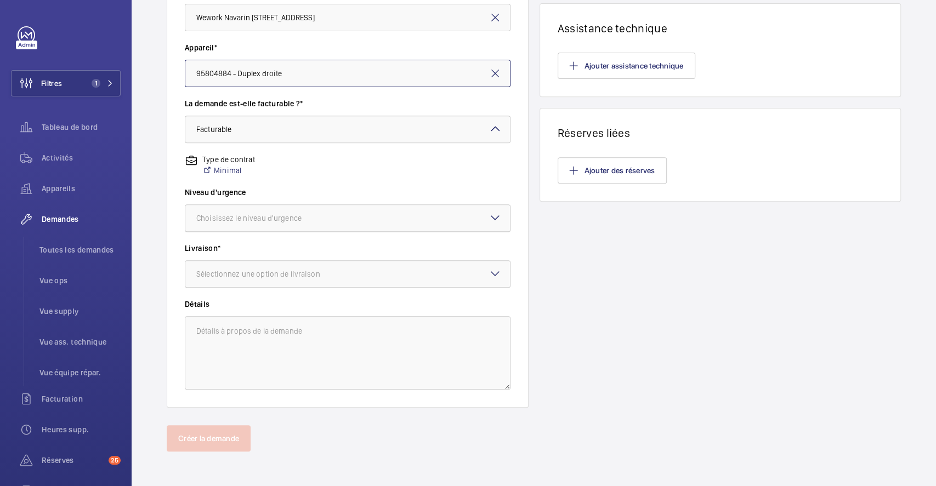
drag, startPoint x: 416, startPoint y: 219, endPoint x: 411, endPoint y: 226, distance: 8.7
click at [417, 218] on div at bounding box center [347, 218] width 325 height 26
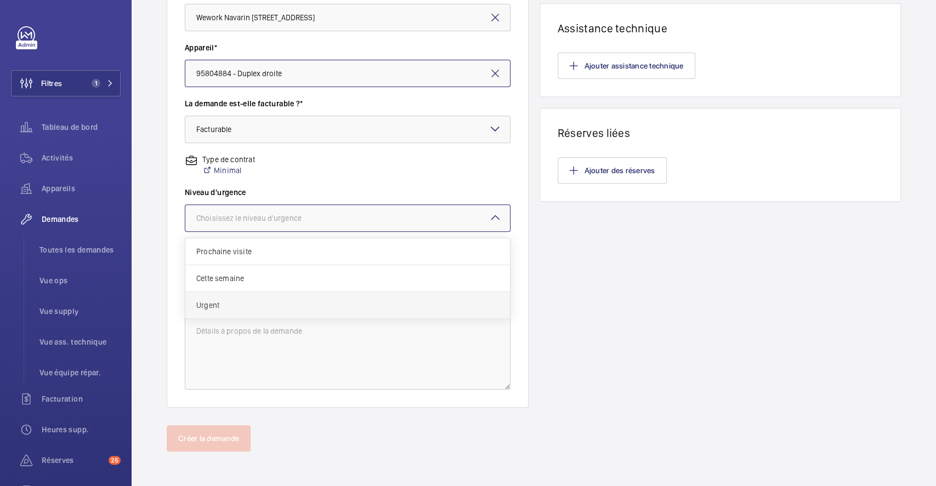
click at [260, 302] on span "Urgent" at bounding box center [347, 305] width 303 height 11
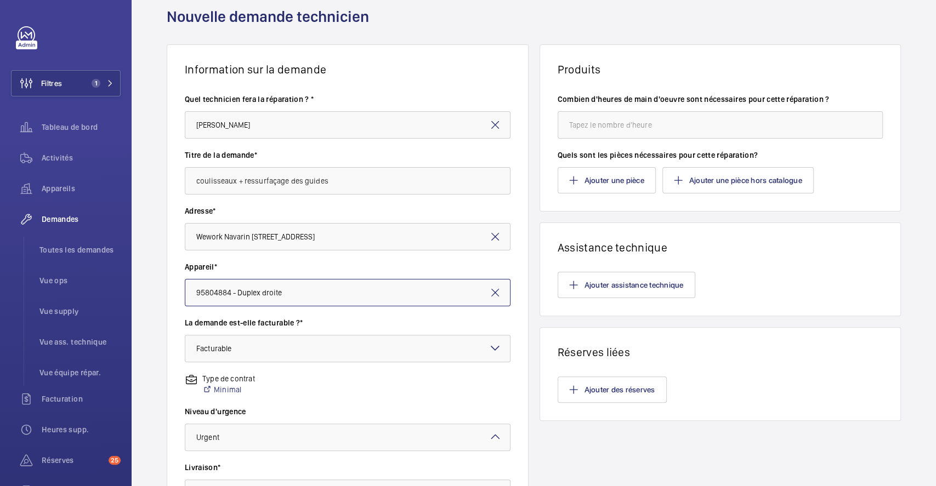
scroll to position [188, 0]
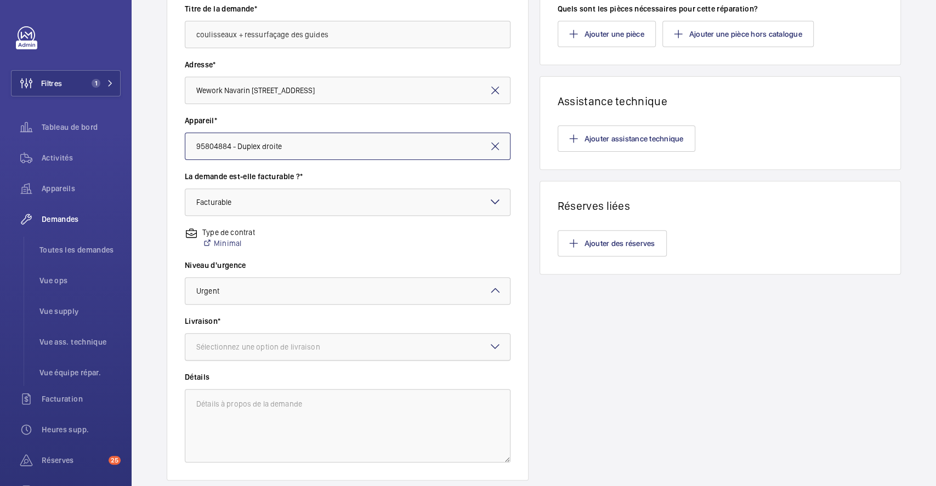
click at [358, 347] on div at bounding box center [347, 347] width 325 height 26
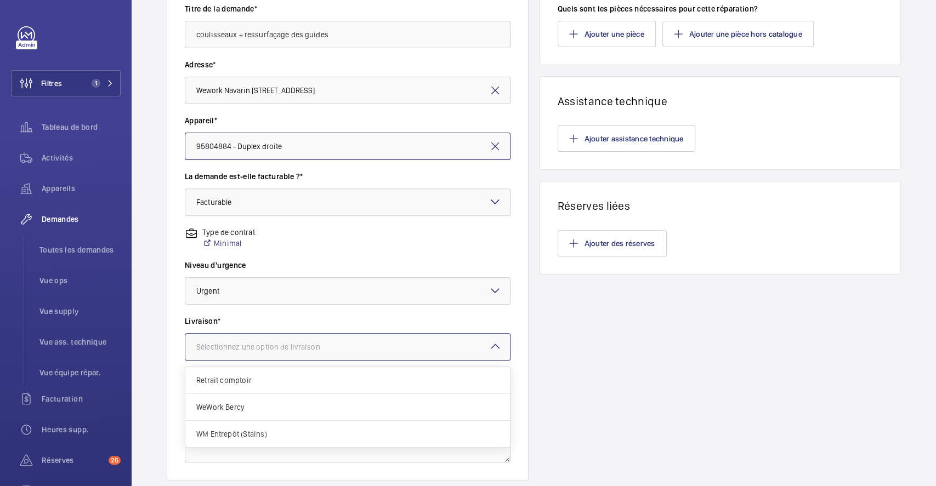
click at [324, 431] on span "WM Entrepôt (Stains)" at bounding box center [347, 434] width 303 height 11
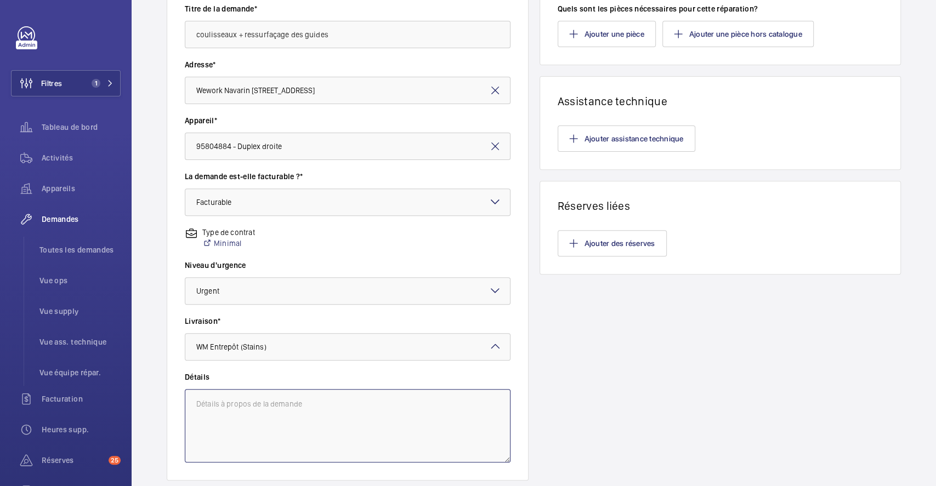
click at [333, 398] on textarea at bounding box center [348, 425] width 326 height 73
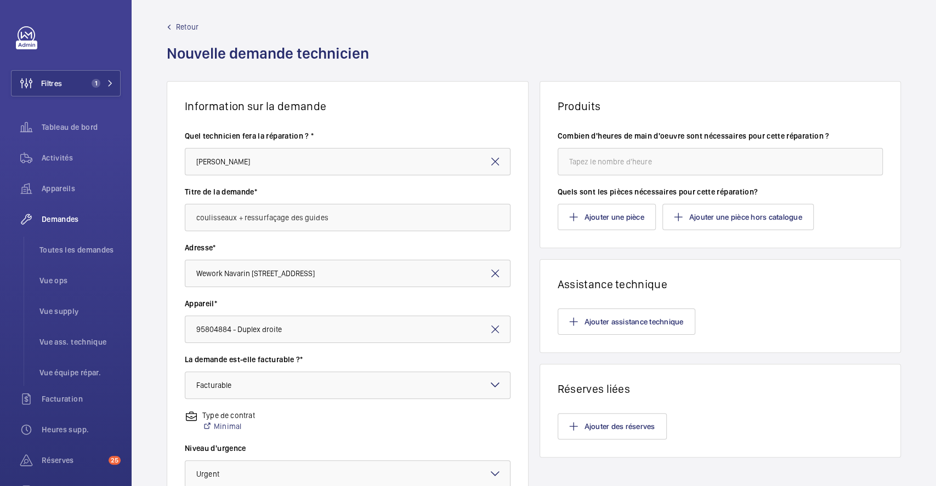
scroll to position [0, 0]
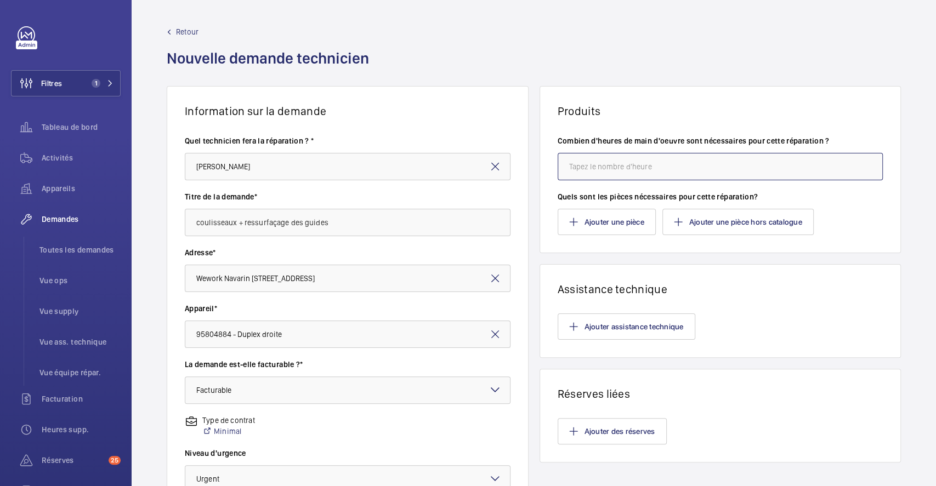
click at [627, 162] on input "number" at bounding box center [721, 166] width 326 height 27
type input "8"
type input "6"
click at [621, 226] on button "Ajouter une pièce" at bounding box center [607, 222] width 98 height 26
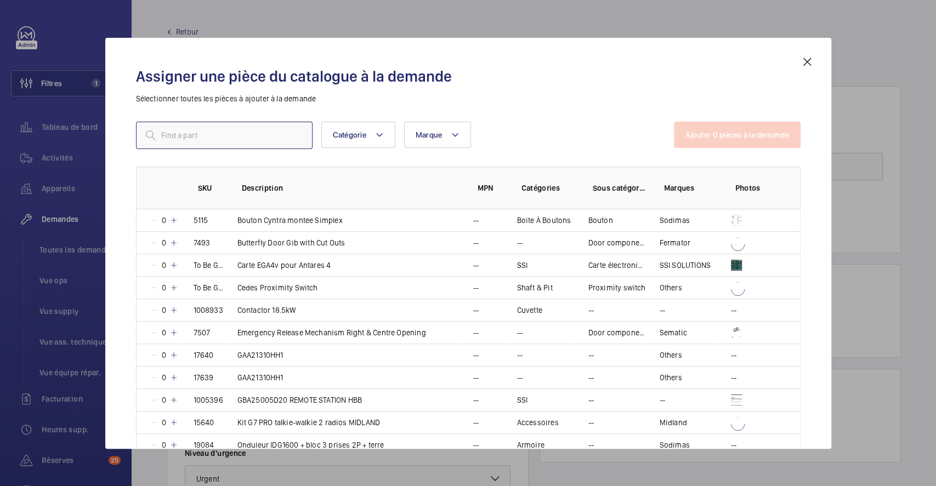
click at [276, 138] on input "text" at bounding box center [224, 135] width 177 height 27
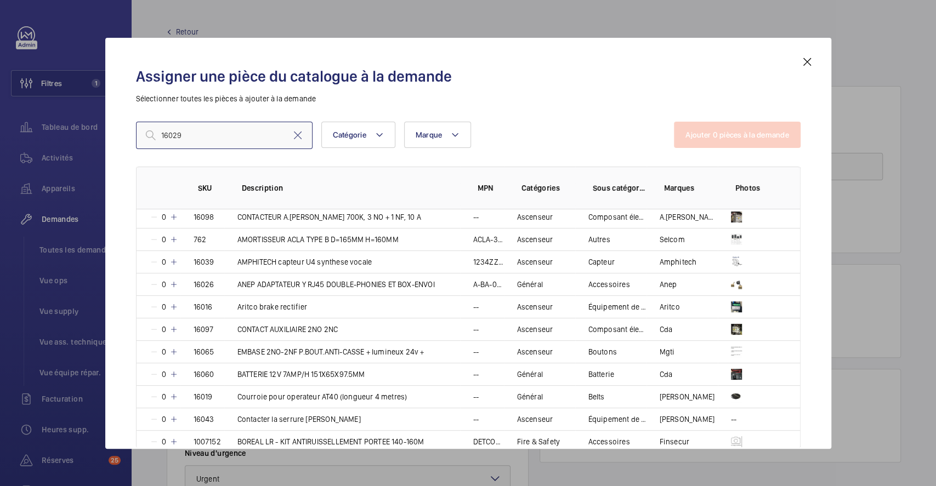
scroll to position [70, 0]
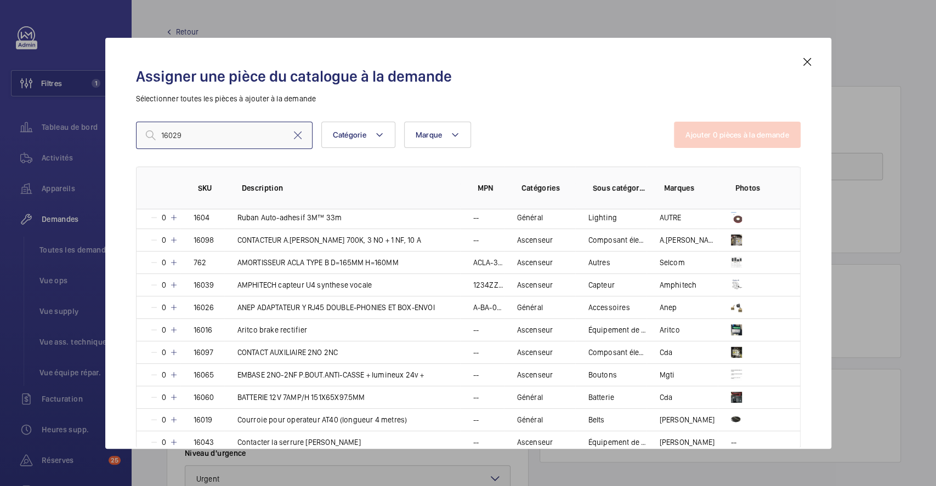
click at [237, 135] on input "16029" at bounding box center [224, 135] width 177 height 27
click at [203, 133] on input "16029" at bounding box center [224, 135] width 177 height 27
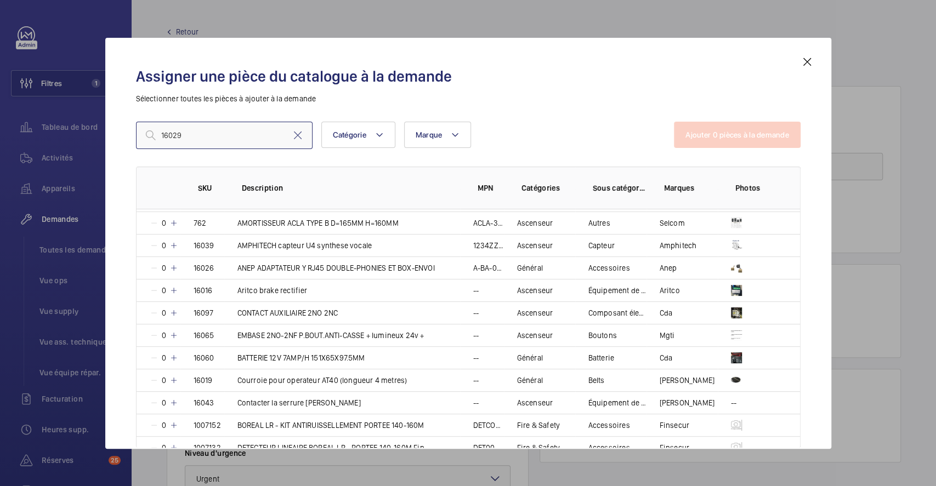
scroll to position [0, 0]
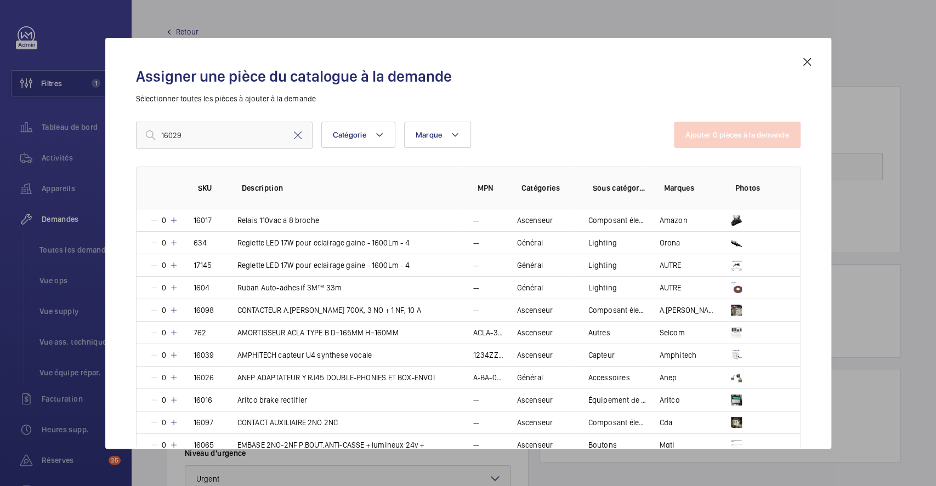
drag, startPoint x: 648, startPoint y: 50, endPoint x: 797, endPoint y: 12, distance: 153.6
click at [790, 0] on html "Filtres 1 Tableau de bord Activités Appareils Demandes Toutes les demandes Vue …" at bounding box center [468, 243] width 936 height 486
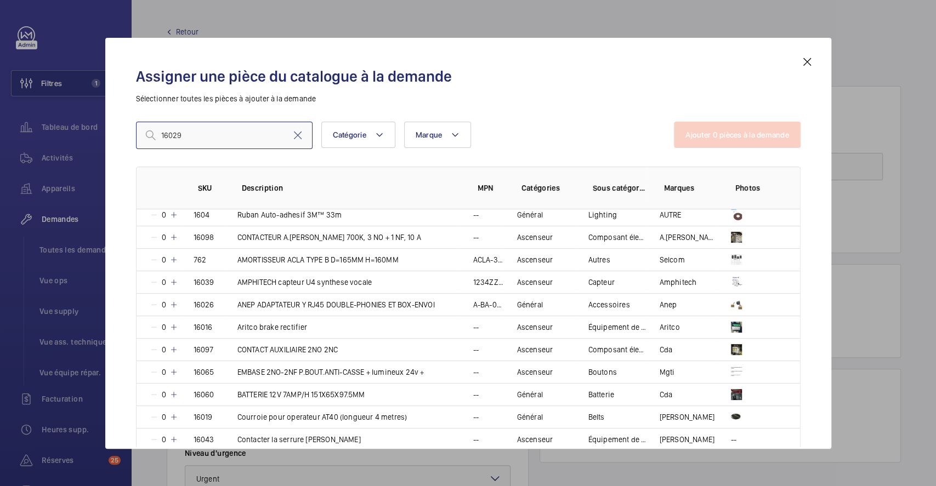
drag, startPoint x: 197, startPoint y: 135, endPoint x: 149, endPoint y: 134, distance: 48.3
click at [149, 134] on div "16029" at bounding box center [224, 135] width 177 height 27
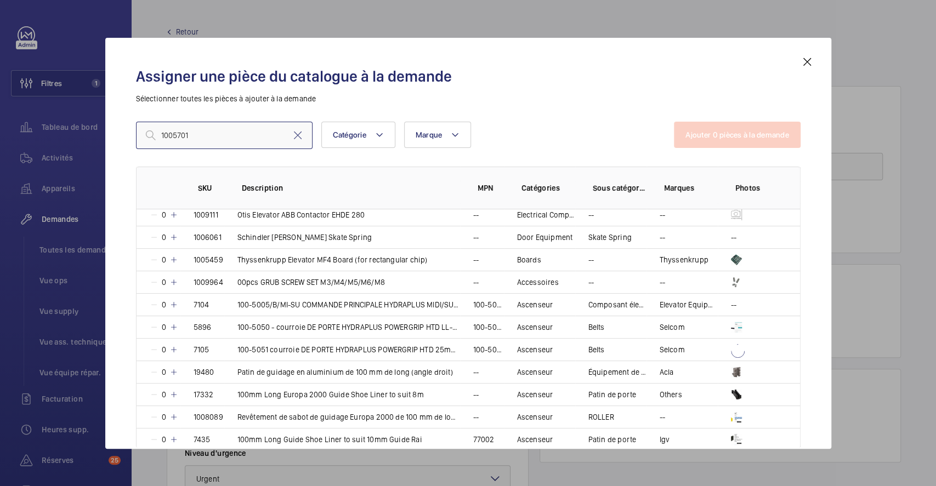
click at [241, 130] on input "1005701" at bounding box center [224, 135] width 177 height 27
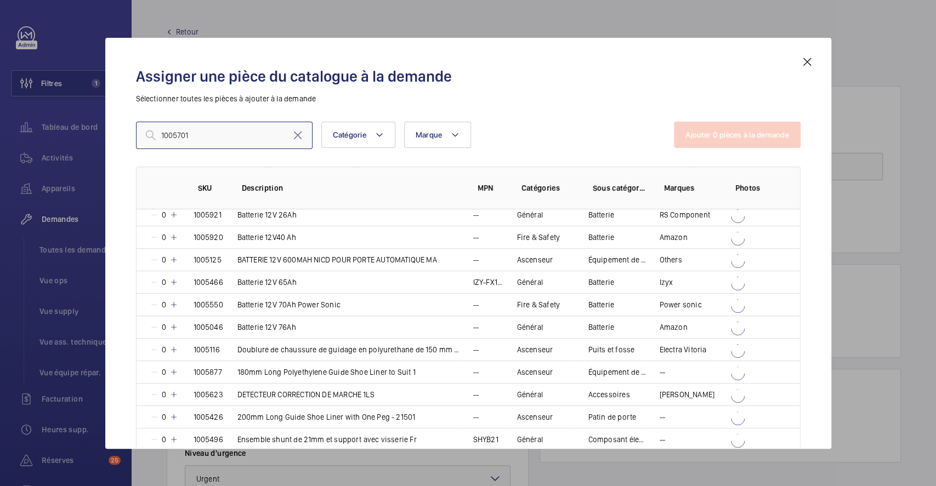
type input "1005701"
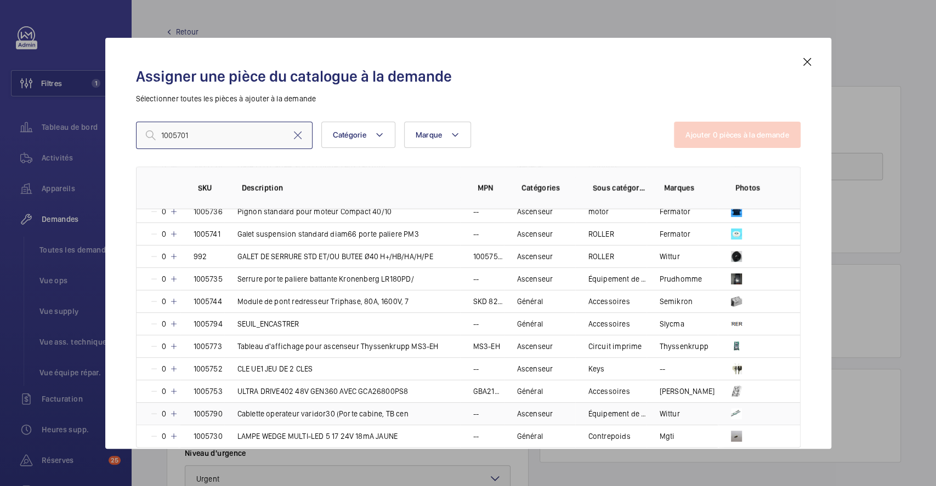
scroll to position [2004, 0]
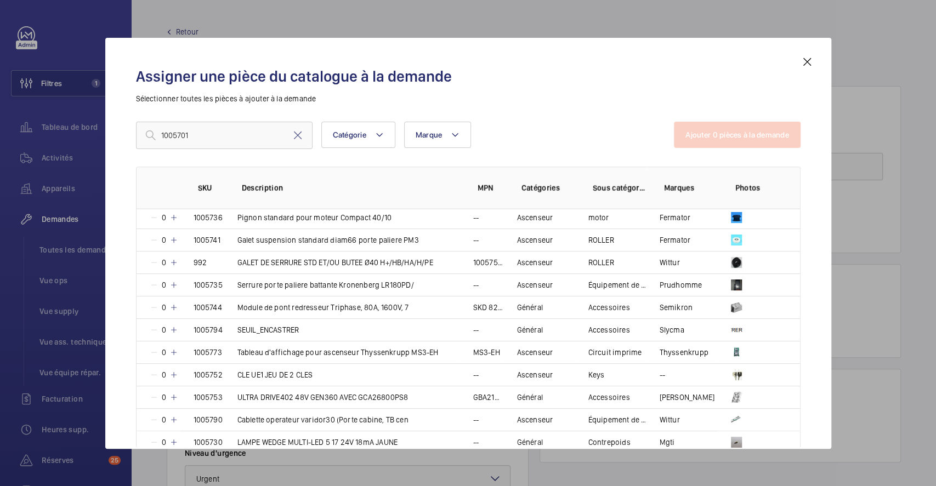
drag, startPoint x: 809, startPoint y: 56, endPoint x: 852, endPoint y: 106, distance: 65.3
click at [810, 57] on mat-icon at bounding box center [807, 61] width 13 height 13
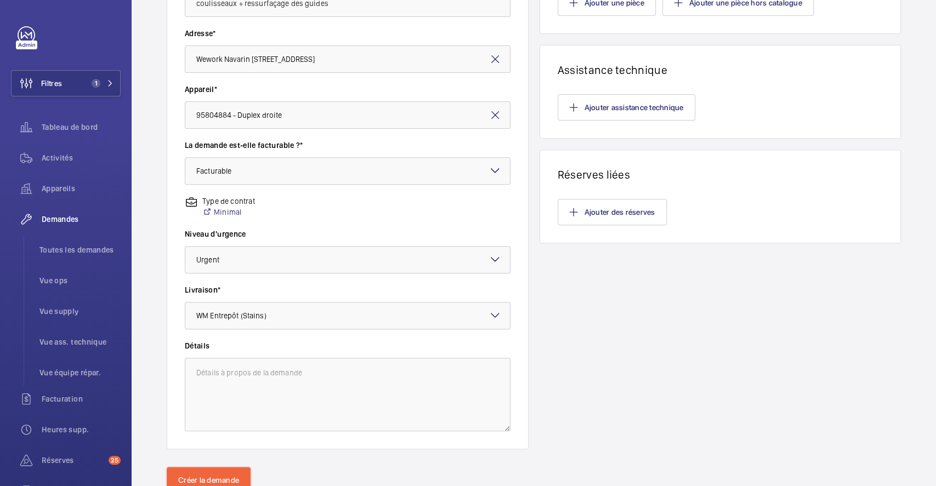
scroll to position [261, 0]
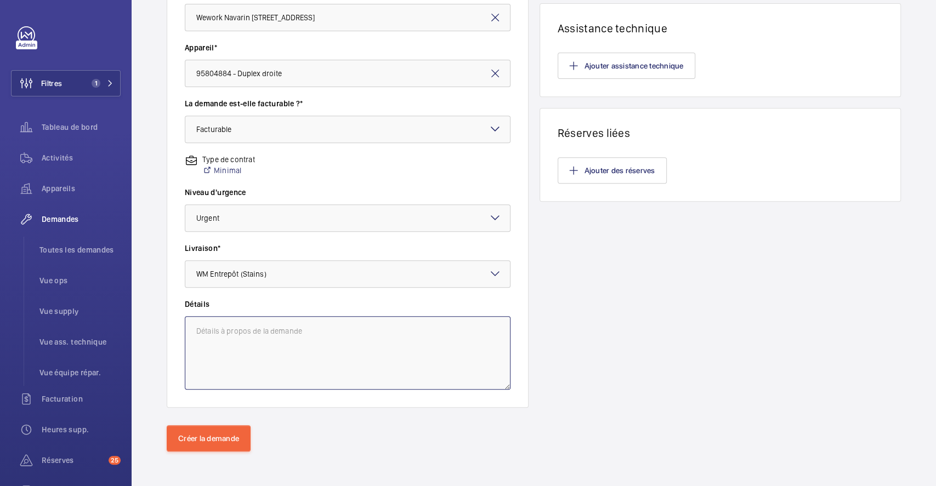
click at [305, 339] on textarea at bounding box center [348, 352] width 326 height 73
click at [315, 336] on textarea at bounding box center [348, 352] width 326 height 73
click at [240, 330] on textarea at bounding box center [348, 352] width 326 height 73
paste textarea "R24-07946"
type textarea "DT identique a la DT R24-07946 le sku des pieces : 16029 et 1005701"
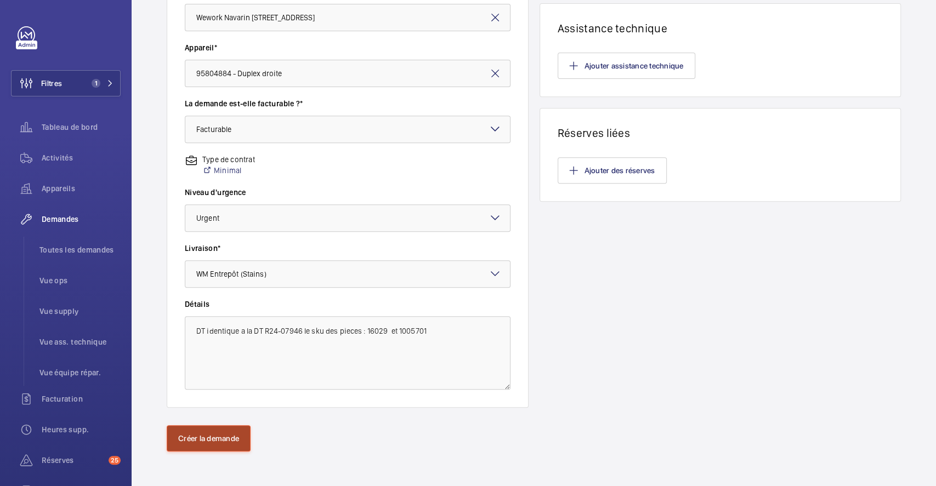
drag, startPoint x: 213, startPoint y: 440, endPoint x: 233, endPoint y: 436, distance: 20.2
click at [214, 440] on button "Créer la demande" at bounding box center [209, 439] width 84 height 26
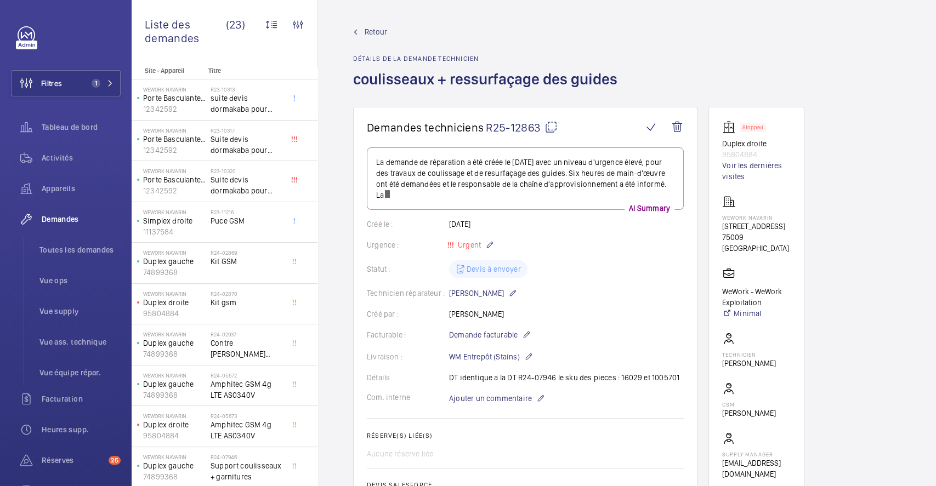
click at [552, 127] on mat-icon at bounding box center [551, 127] width 13 height 13
click at [72, 212] on div "Demandes" at bounding box center [66, 219] width 110 height 26
click at [71, 246] on span "Toutes les demandes" at bounding box center [79, 250] width 81 height 11
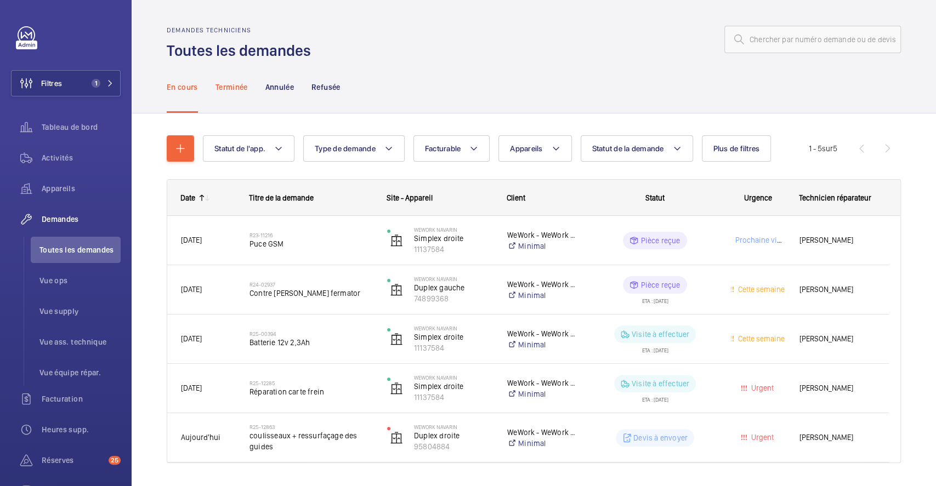
click at [231, 82] on p "Terminée" at bounding box center [232, 87] width 32 height 11
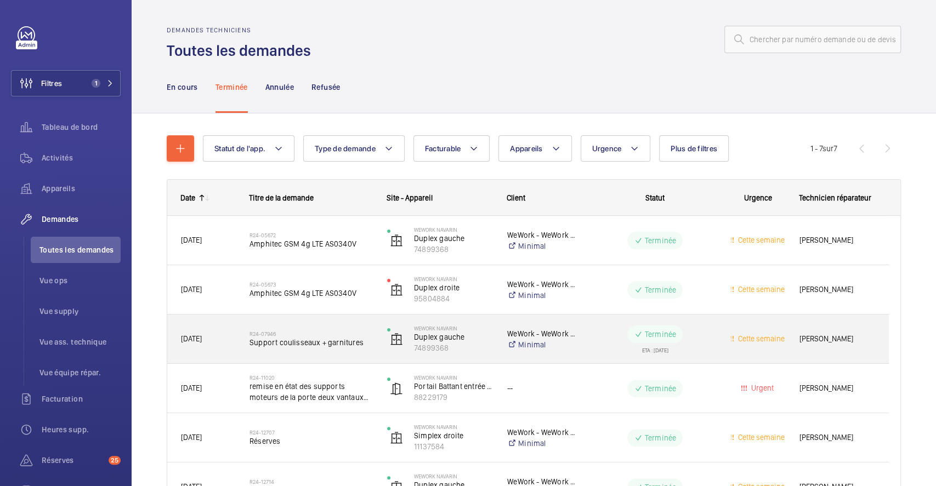
click at [324, 356] on div "R24-07946 Support coulisseaux + garnitures" at bounding box center [304, 339] width 137 height 49
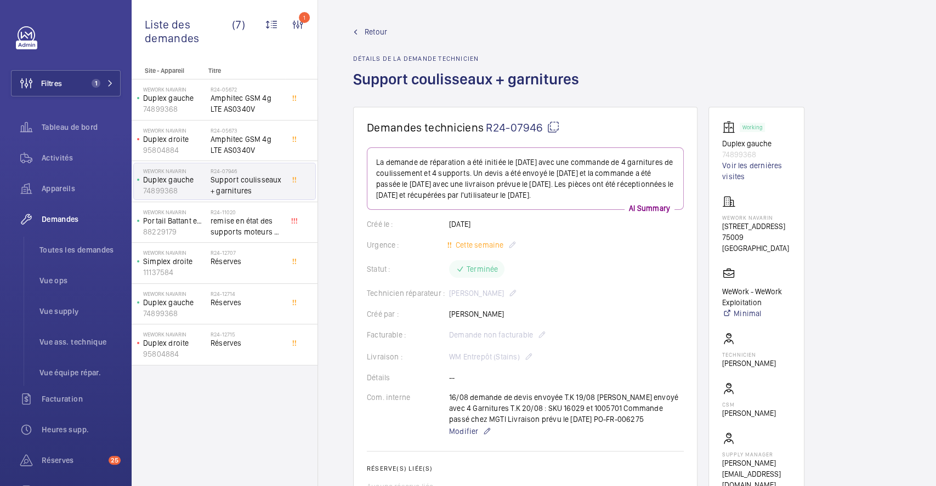
click at [378, 32] on span "Retour" at bounding box center [376, 31] width 22 height 11
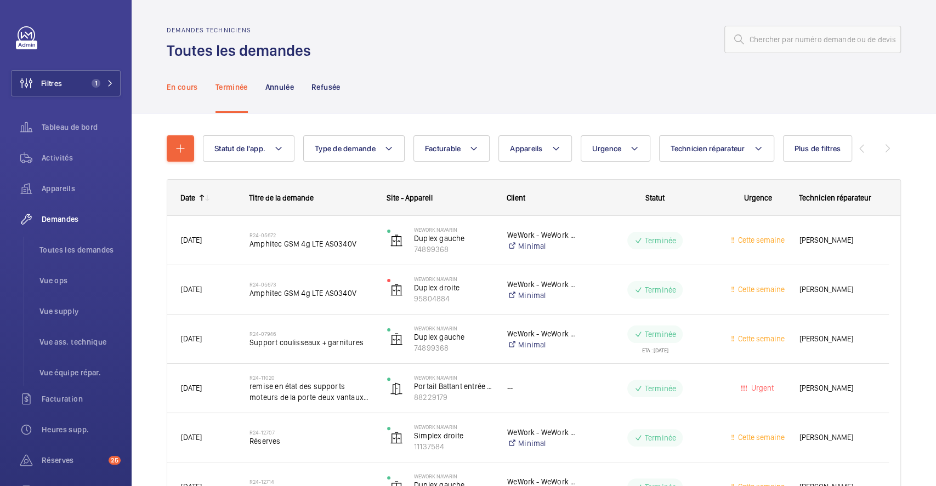
click at [186, 80] on div "En cours" at bounding box center [182, 87] width 31 height 52
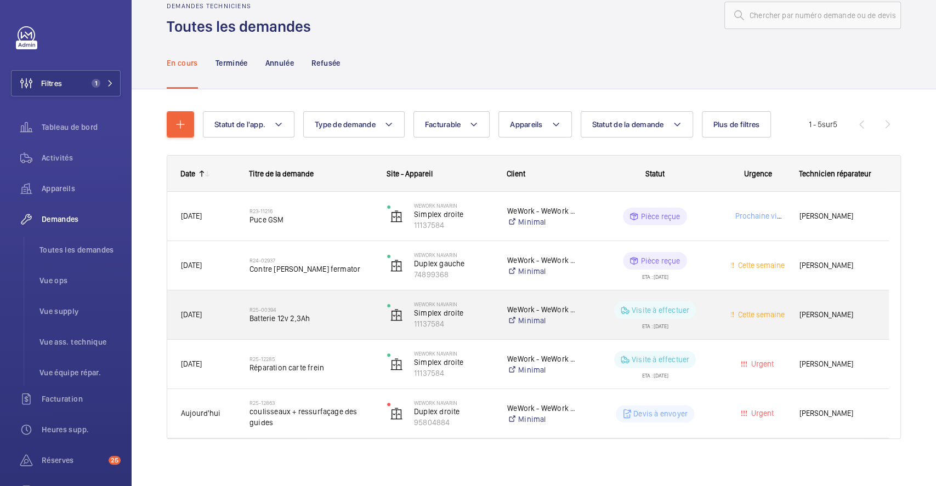
scroll to position [30, 0]
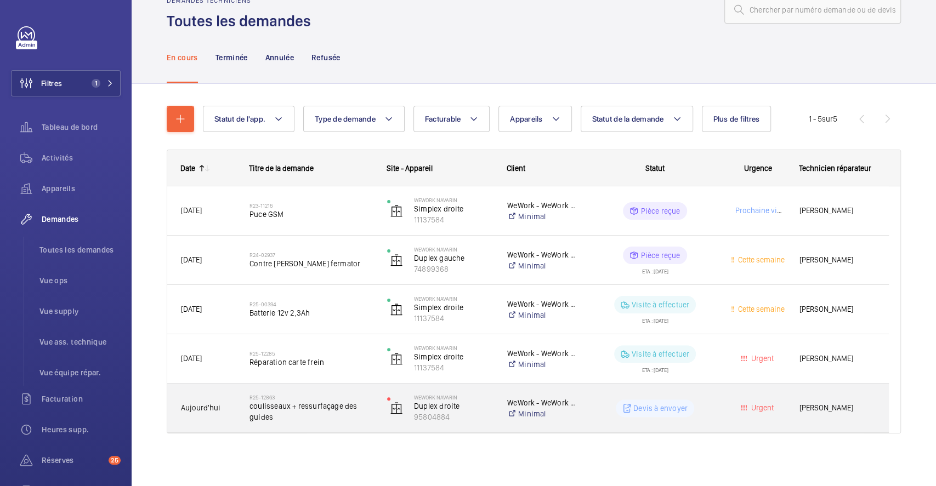
click at [598, 399] on div "Devis à envoyer" at bounding box center [648, 408] width 137 height 39
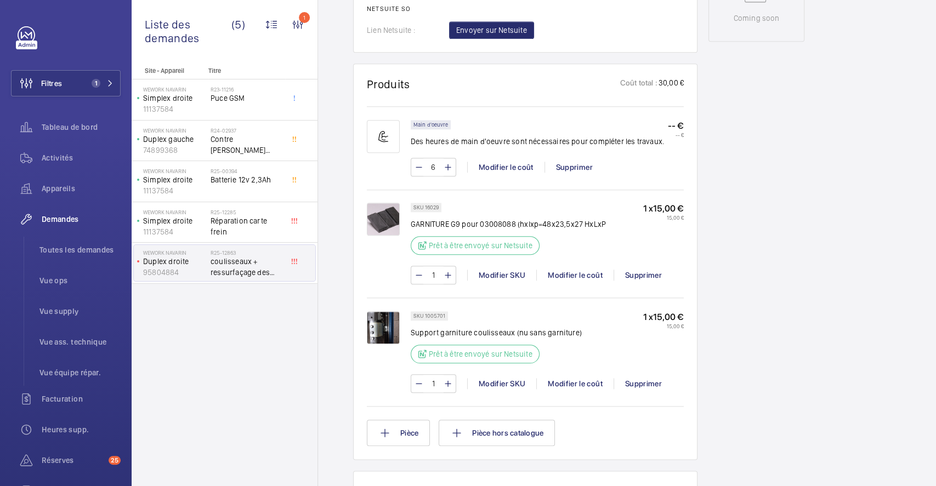
scroll to position [658, 0]
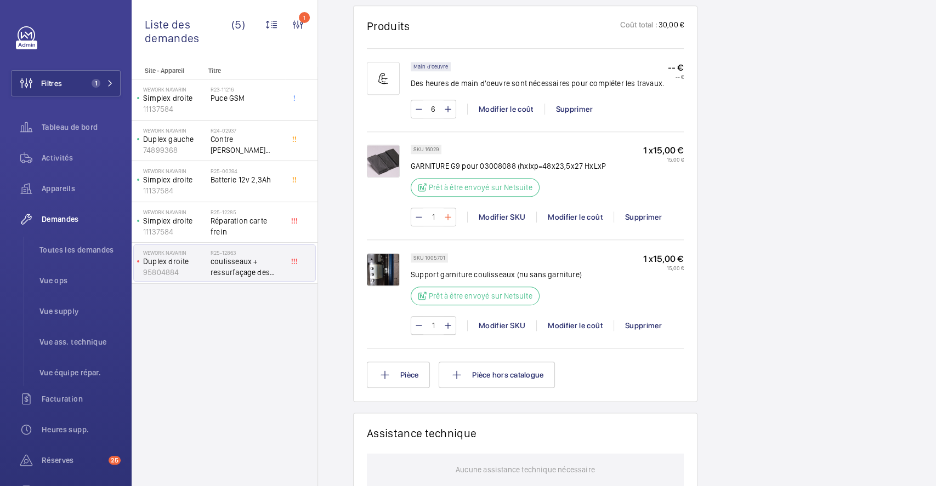
click at [451, 218] on mat-icon at bounding box center [448, 217] width 9 height 13
type input "2"
click at [451, 218] on wm-front-input-numeric-stepper "2" at bounding box center [434, 217] width 46 height 19
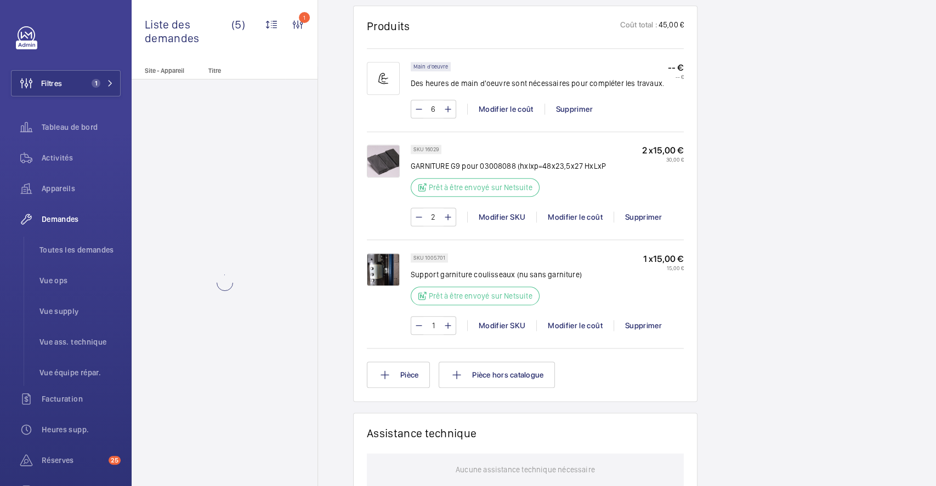
click at [451, 218] on mat-icon at bounding box center [448, 217] width 9 height 13
type input "3"
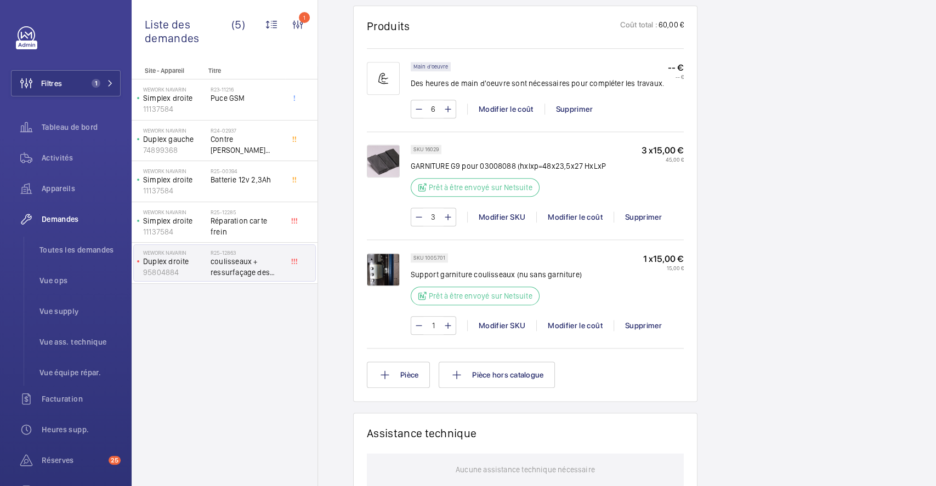
click at [451, 218] on mat-icon at bounding box center [448, 217] width 9 height 13
type input "4"
click at [446, 326] on mat-icon at bounding box center [448, 325] width 9 height 13
click at [447, 326] on mat-icon at bounding box center [448, 325] width 9 height 13
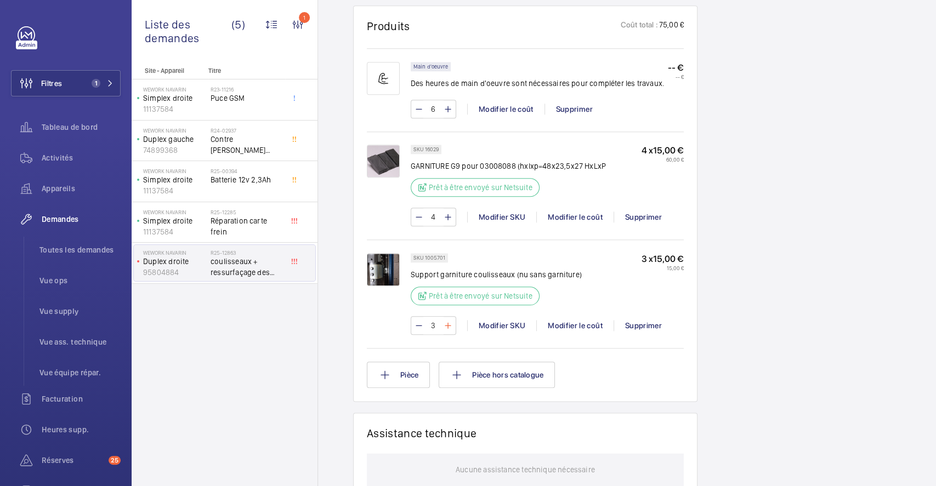
type input "4"
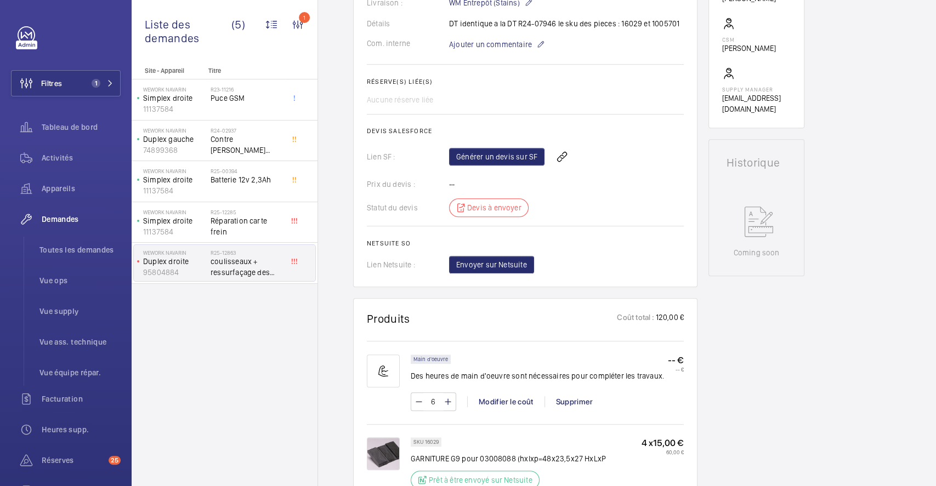
scroll to position [292, 0]
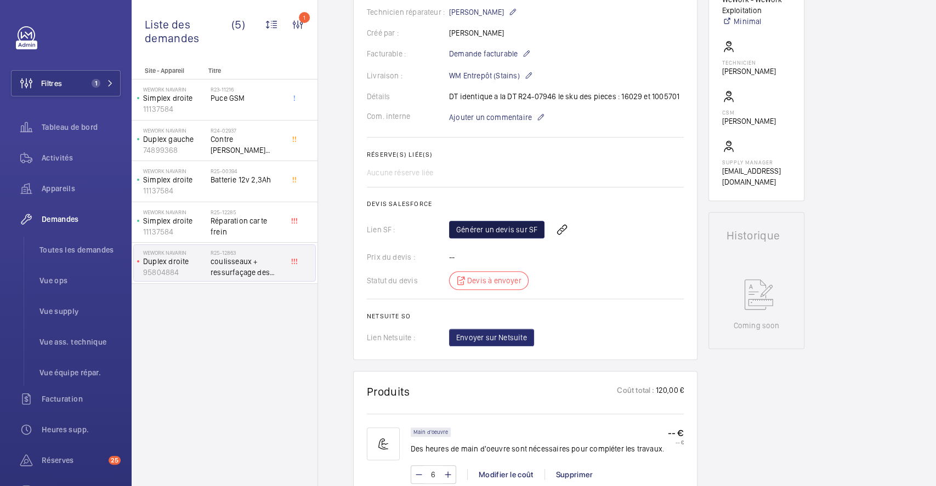
click at [480, 225] on link "Générer un devis sur SF" at bounding box center [496, 230] width 95 height 18
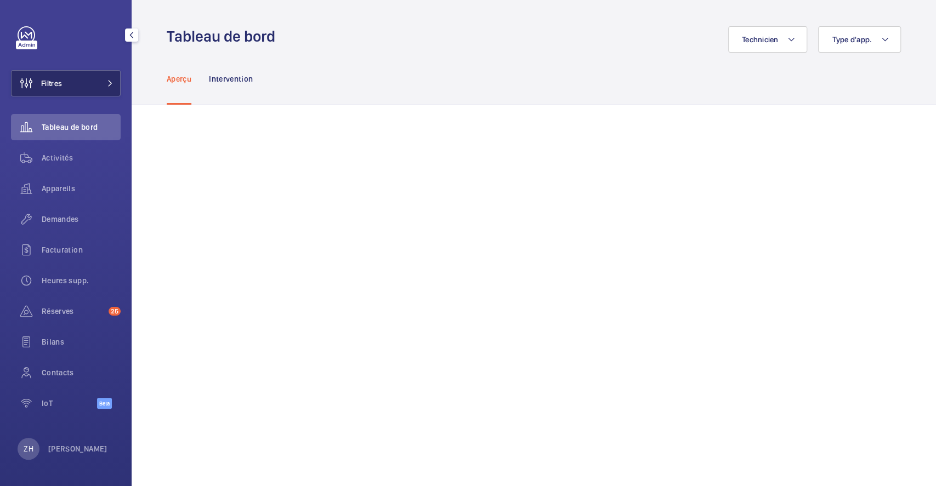
click at [89, 87] on button "Filtres" at bounding box center [66, 83] width 110 height 26
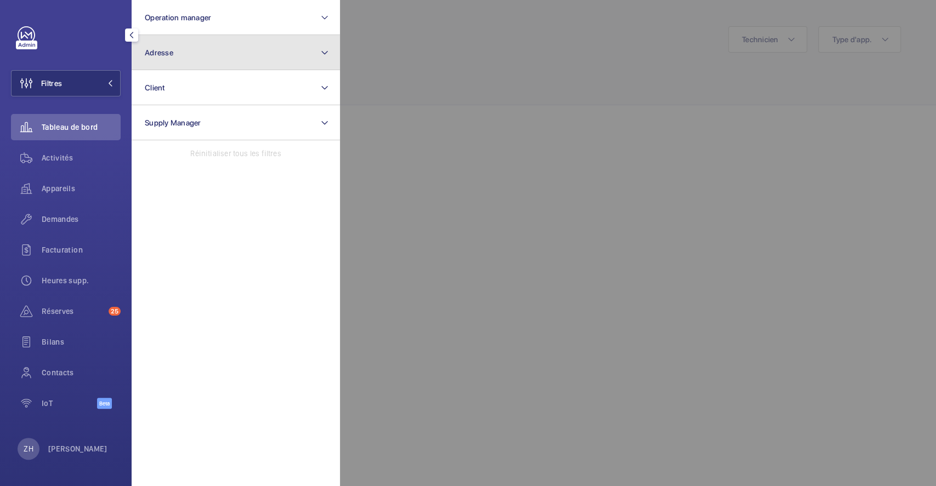
click at [183, 55] on button "Adresse" at bounding box center [236, 52] width 208 height 35
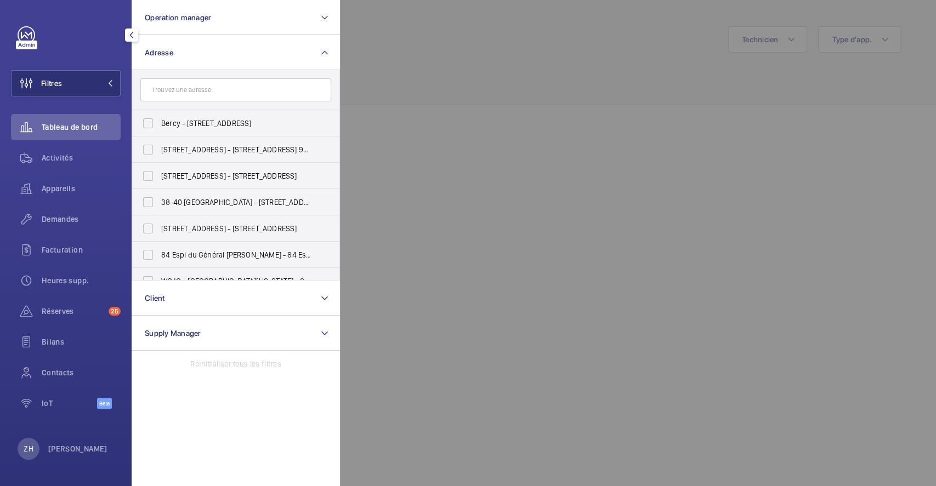
click at [183, 88] on input "text" at bounding box center [235, 89] width 191 height 23
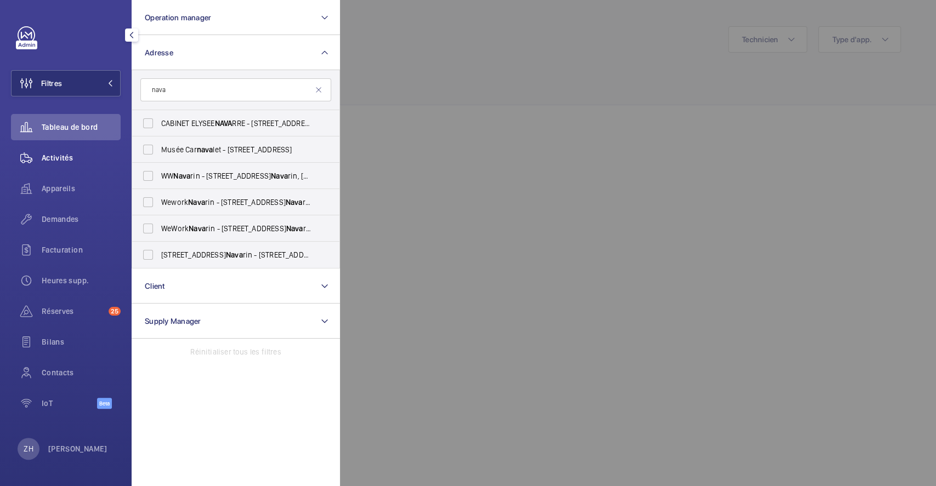
type input "nava"
click at [72, 152] on span "Activités" at bounding box center [81, 157] width 79 height 11
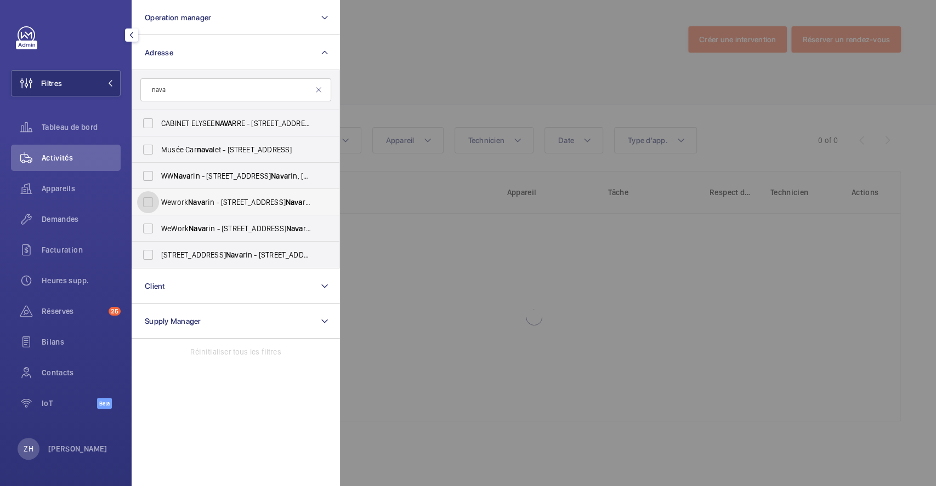
click at [154, 202] on input "Wework Nava rin - [STREET_ADDRESS]" at bounding box center [148, 202] width 22 height 22
checkbox input "true"
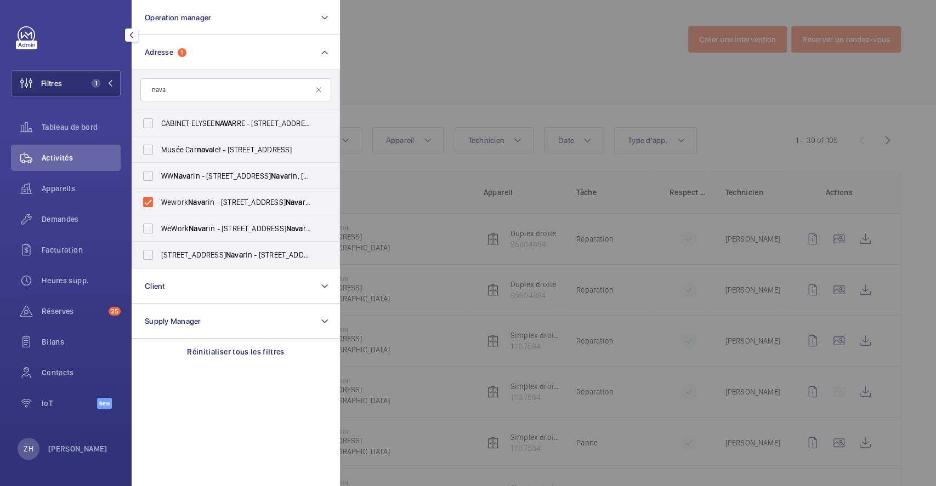
click at [444, 37] on div at bounding box center [808, 243] width 936 height 486
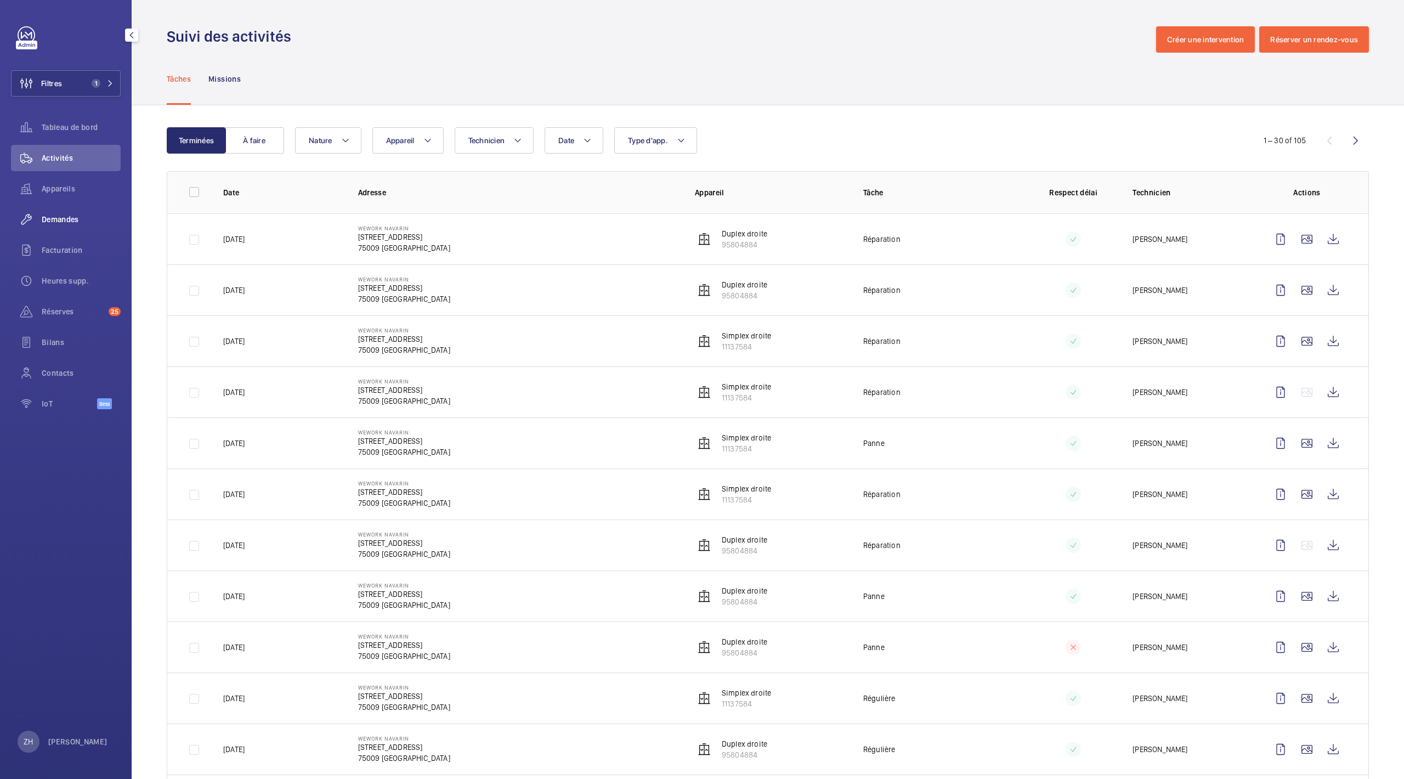
click at [68, 217] on span "Demandes" at bounding box center [81, 219] width 79 height 11
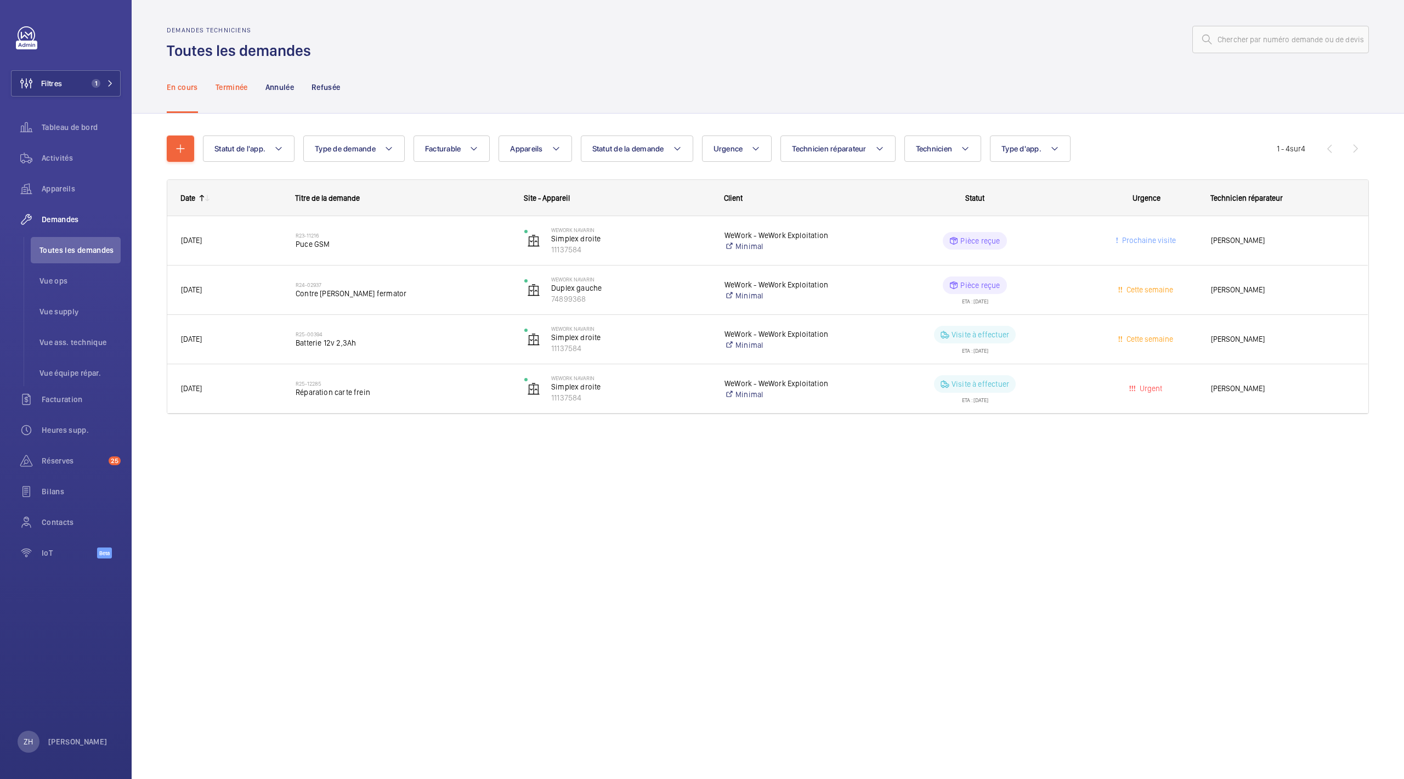
click at [241, 92] on p "Terminée" at bounding box center [232, 87] width 32 height 11
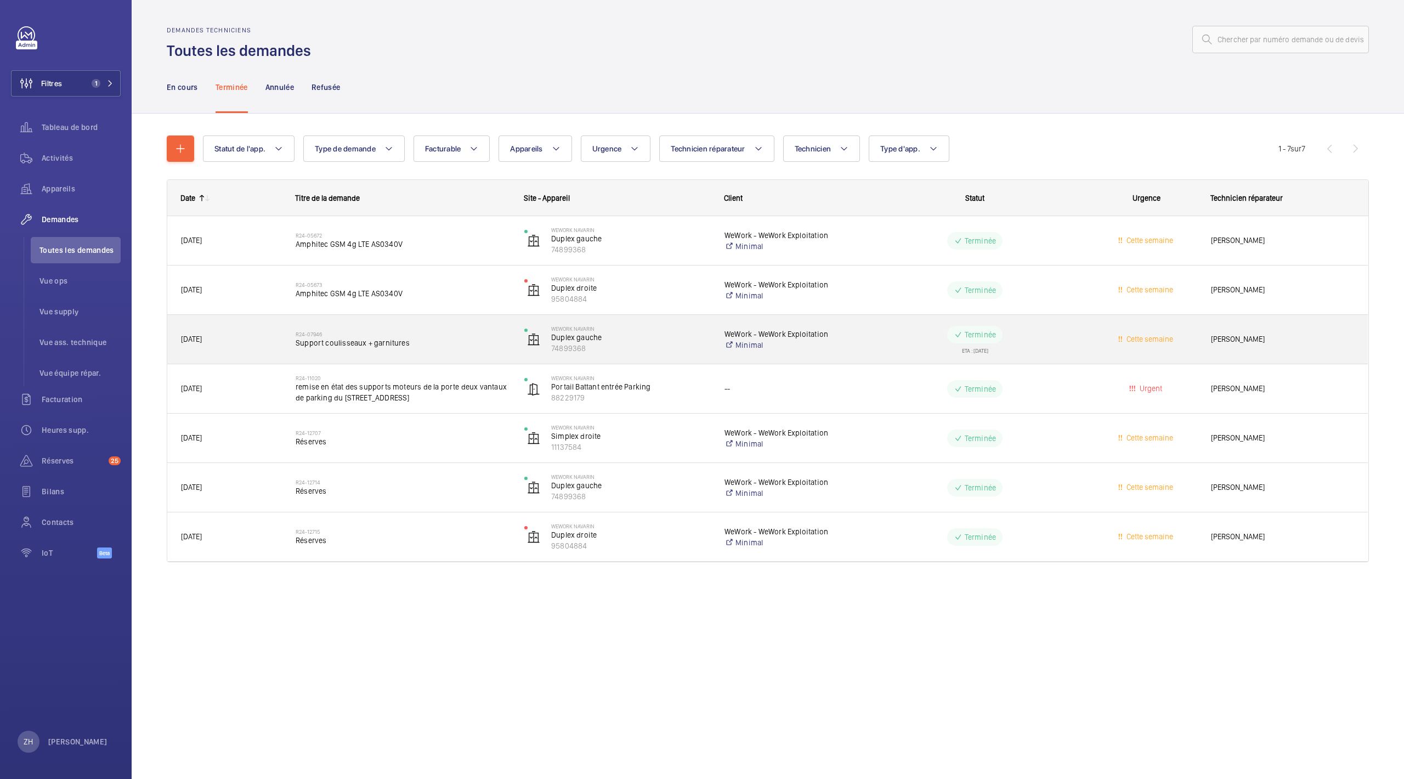
click at [459, 338] on span "Support coulisseaux + garnitures" at bounding box center [403, 342] width 214 height 11
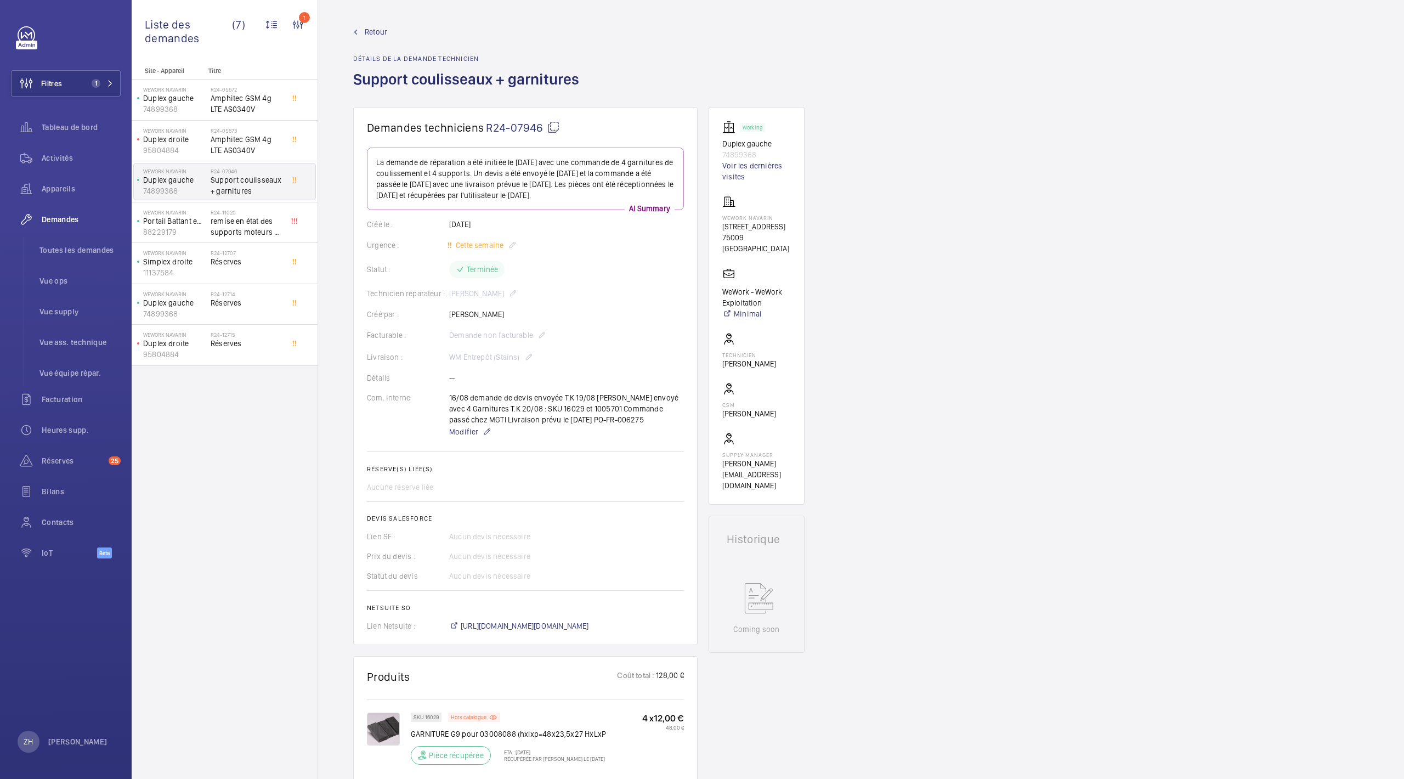
click at [553, 125] on mat-icon at bounding box center [553, 127] width 13 height 13
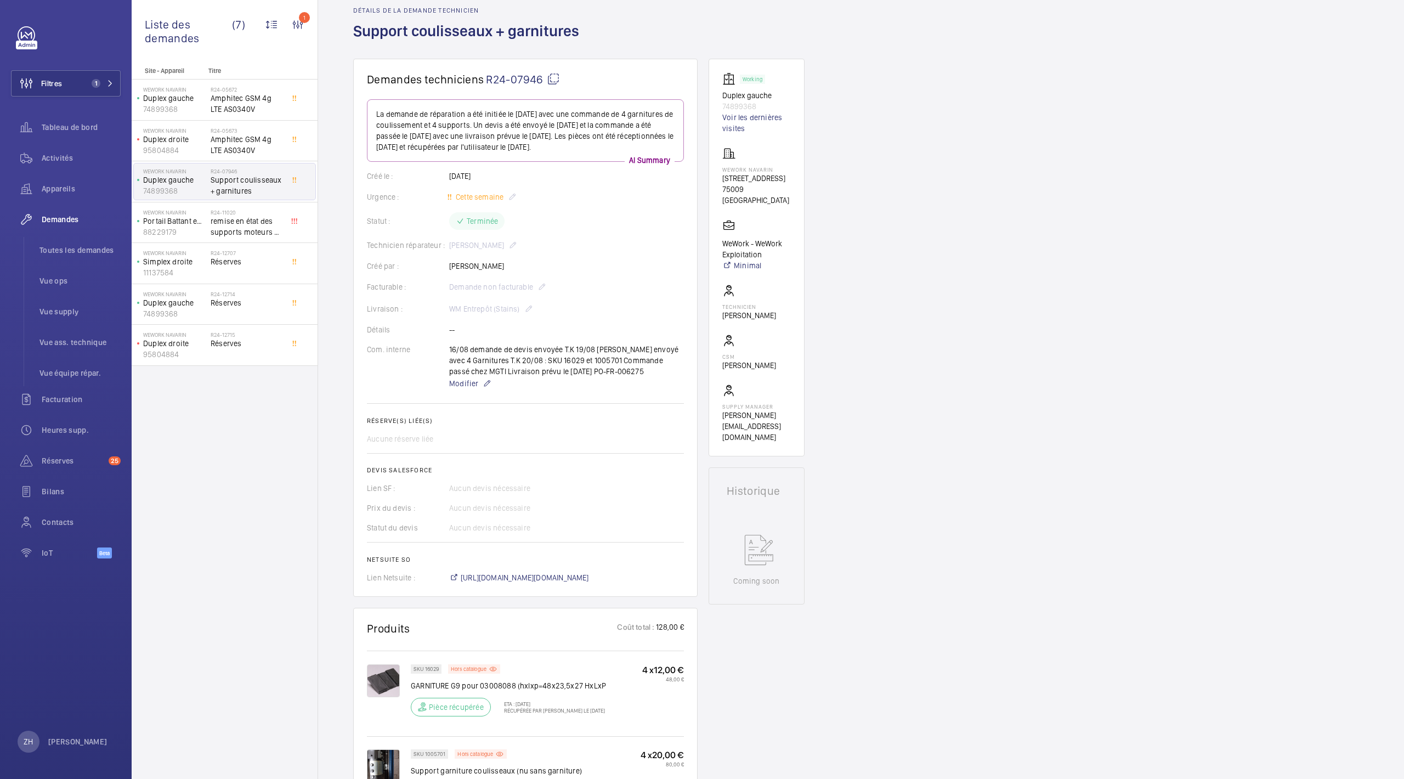
scroll to position [219, 0]
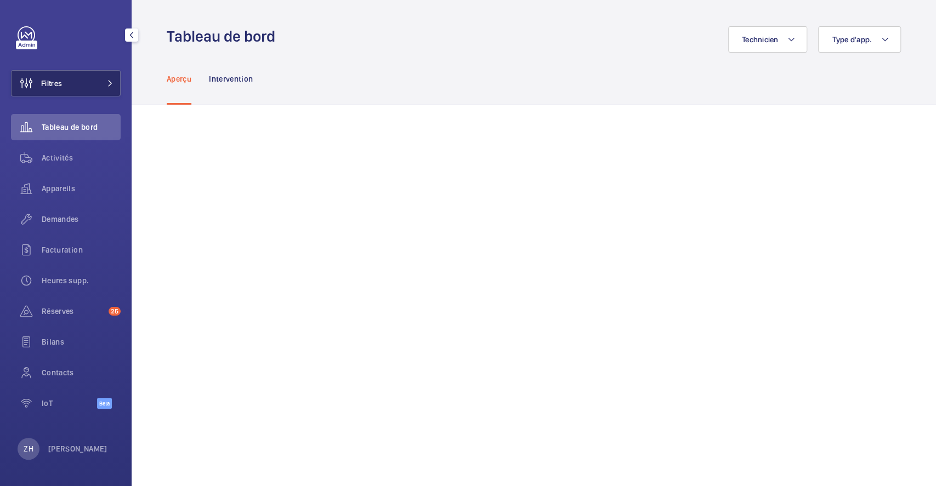
click at [88, 83] on button "Filtres" at bounding box center [66, 83] width 110 height 26
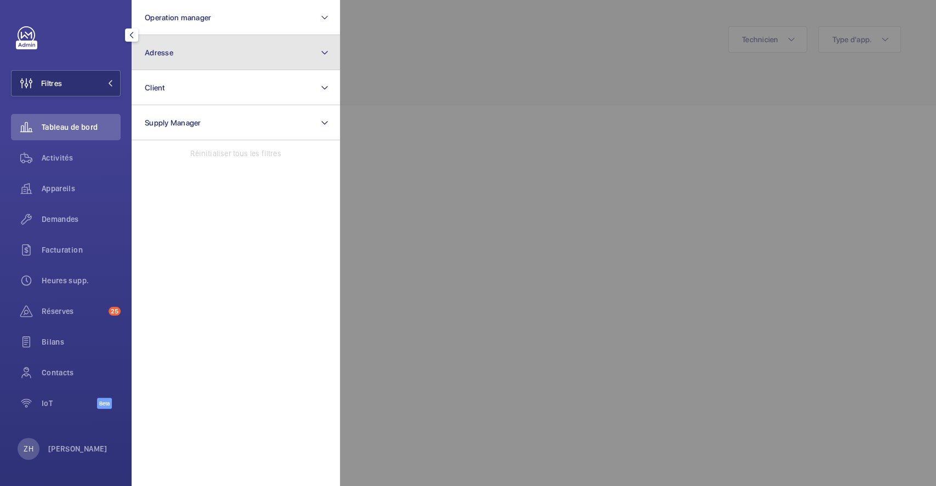
click at [234, 54] on button "Adresse" at bounding box center [236, 52] width 208 height 35
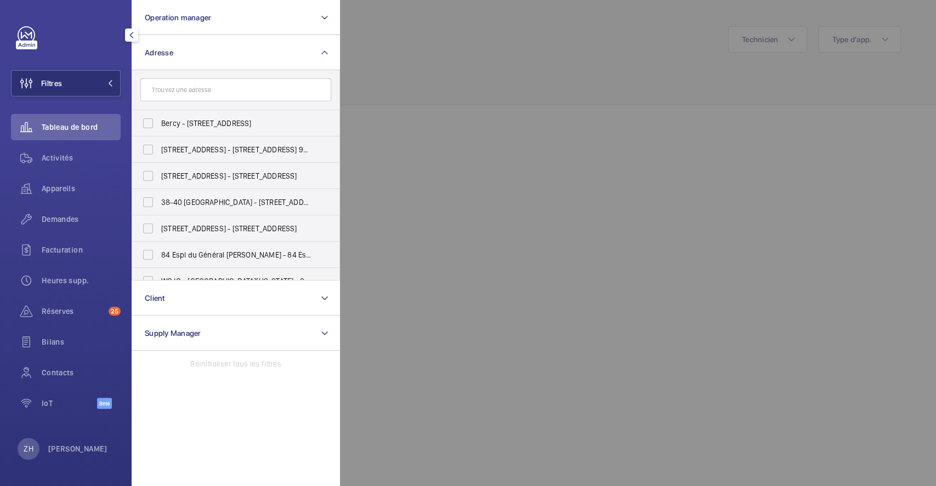
click at [226, 90] on input "text" at bounding box center [235, 89] width 191 height 23
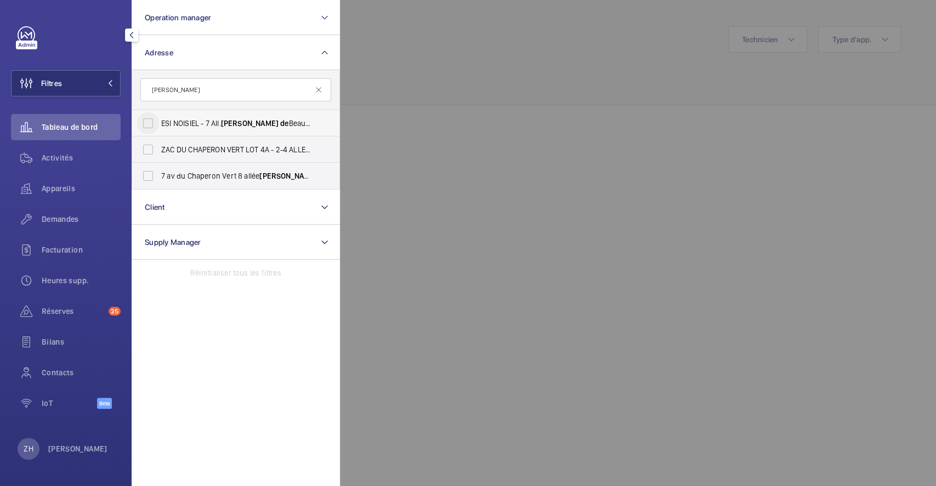
type input "SIMONE DE"
click at [152, 125] on input "ESI NOISIEL - 7 All. Simone de Beauvoir, NOISIEL 77186" at bounding box center [148, 123] width 22 height 22
checkbox input "true"
click at [492, 48] on div at bounding box center [808, 243] width 936 height 486
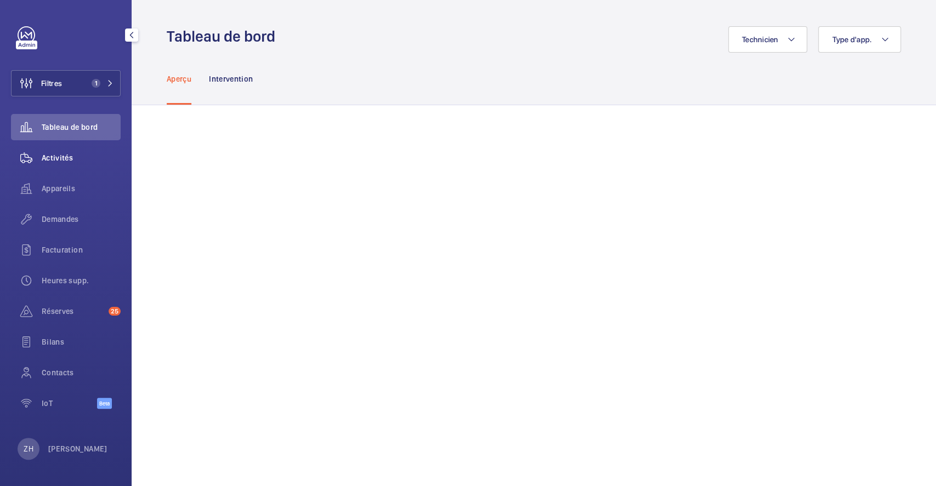
click at [50, 156] on span "Activités" at bounding box center [81, 157] width 79 height 11
